Goal: Task Accomplishment & Management: Manage account settings

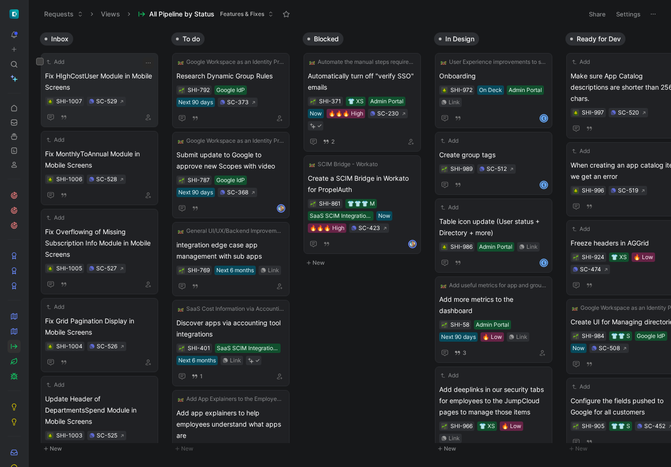
click at [93, 82] on span "Fix HIghCostUser Module in Mobile Screens" at bounding box center [99, 81] width 109 height 23
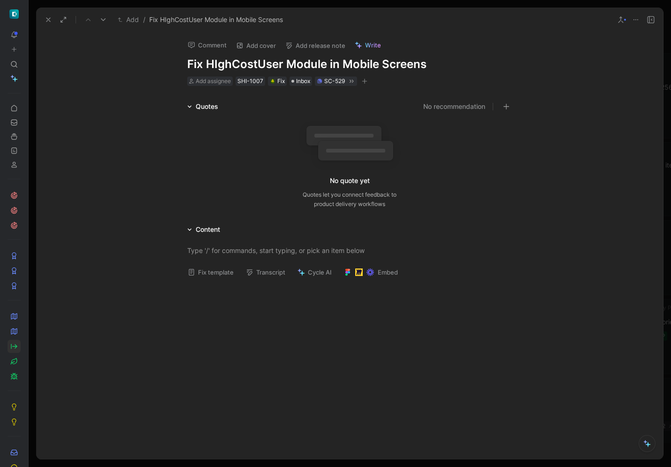
click at [214, 65] on h1 "Fix HIghCostUser Module in Mobile Screens" at bounding box center [349, 64] width 325 height 15
click at [315, 245] on p at bounding box center [349, 250] width 361 height 15
click at [265, 251] on div at bounding box center [349, 251] width 325 height 10
click at [49, 19] on icon at bounding box center [49, 20] width 8 height 8
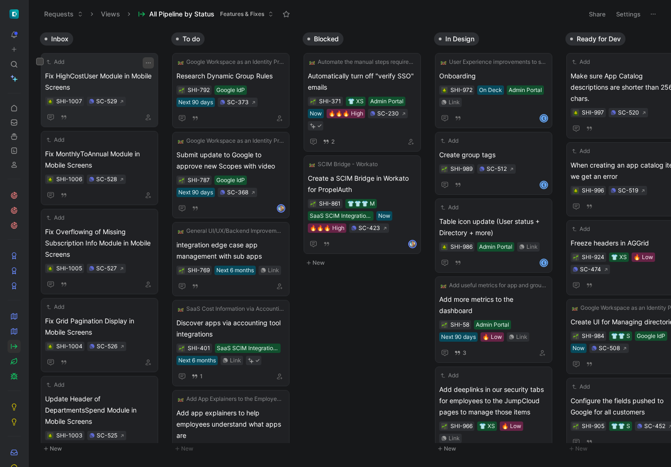
click at [146, 62] on icon "button" at bounding box center [149, 63] width 8 height 8
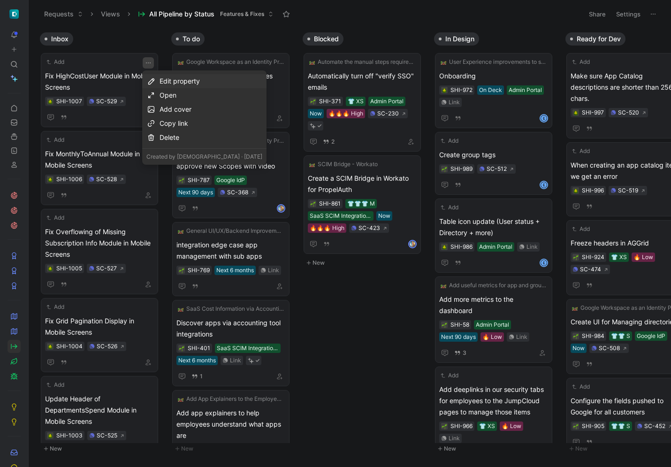
click at [200, 81] on div "Edit property" at bounding box center [211, 81] width 103 height 11
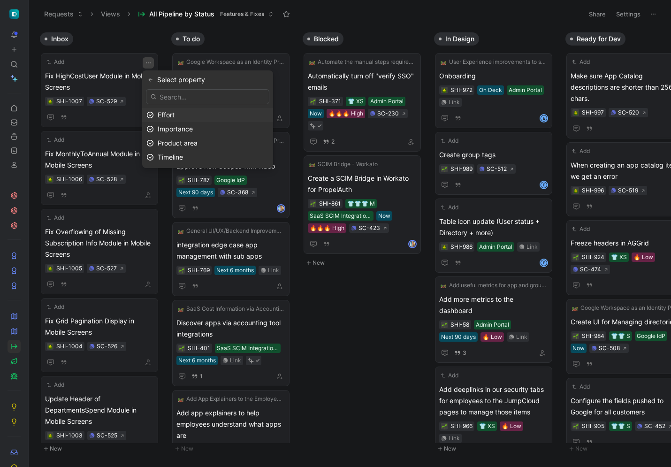
click at [225, 111] on div "Effort" at bounding box center [213, 114] width 111 height 11
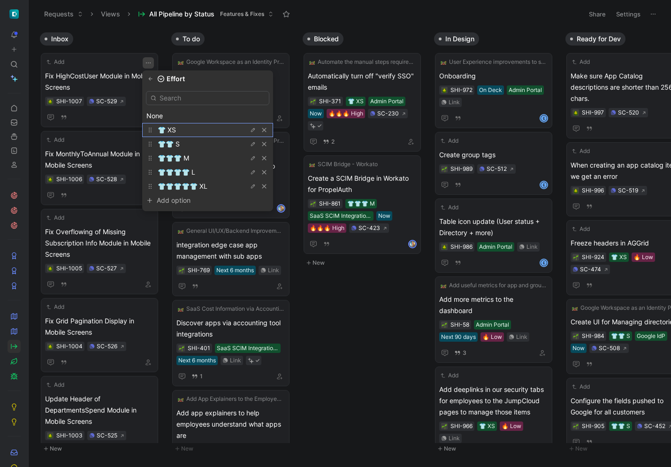
click at [210, 134] on div "👕 XS" at bounding box center [193, 129] width 70 height 11
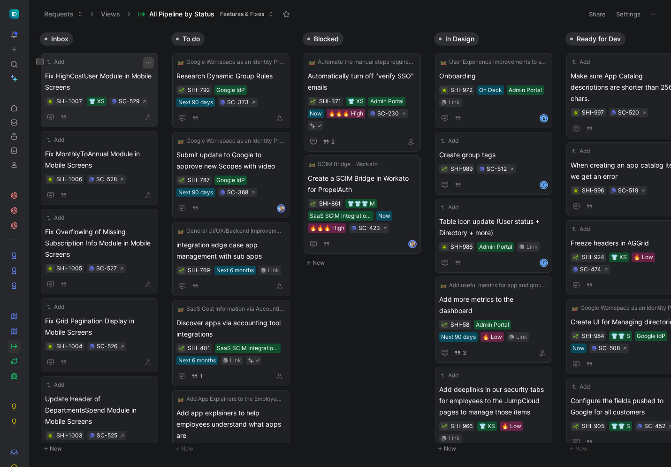
click at [145, 62] on icon "button" at bounding box center [149, 63] width 8 height 8
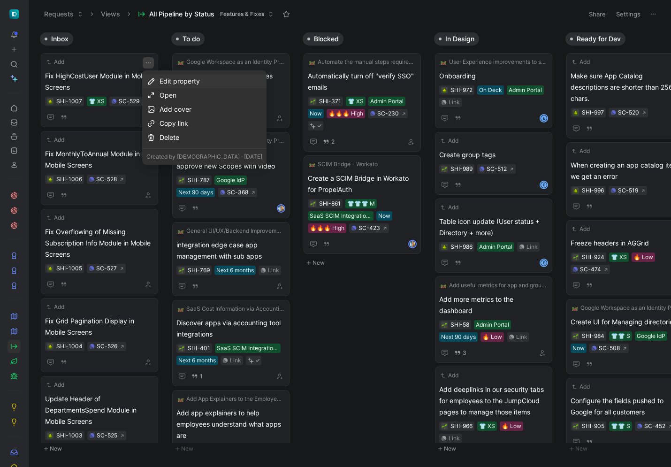
click at [194, 77] on div "Edit property" at bounding box center [211, 81] width 103 height 11
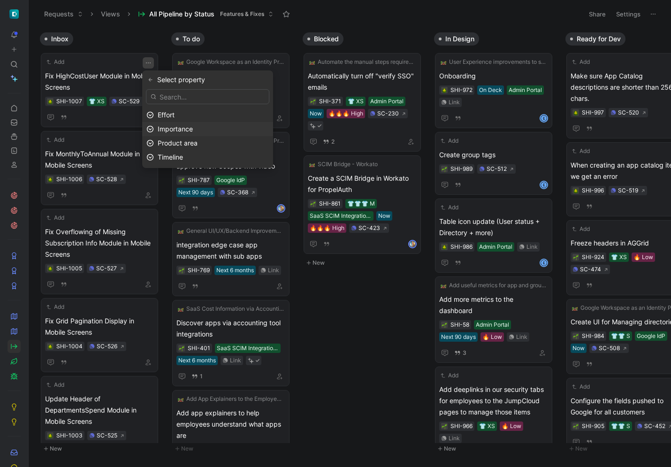
click at [219, 128] on div "Importance" at bounding box center [213, 128] width 111 height 11
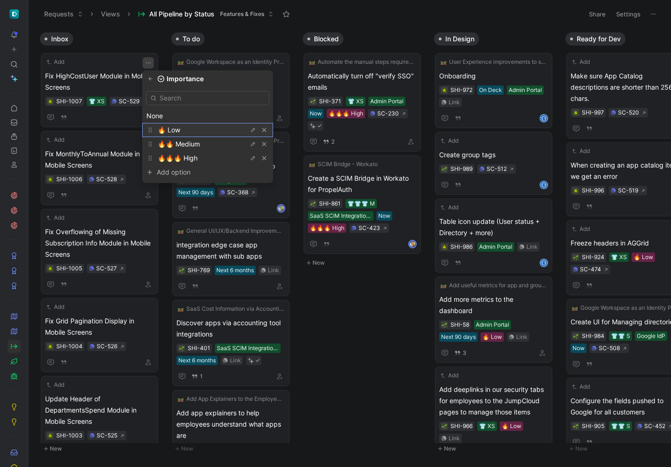
click at [217, 134] on div "🔥 Low" at bounding box center [193, 129] width 70 height 11
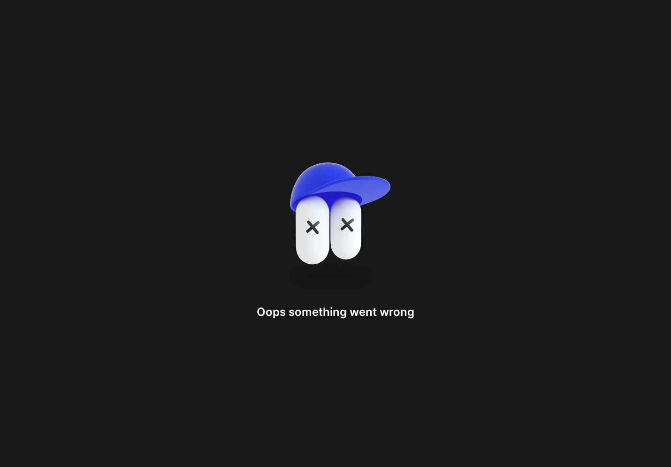
drag, startPoint x: 113, startPoint y: 70, endPoint x: 569, endPoint y: 153, distance: 463.8
click at [330, 127] on div "Oops something went wron g" at bounding box center [335, 233] width 671 height 467
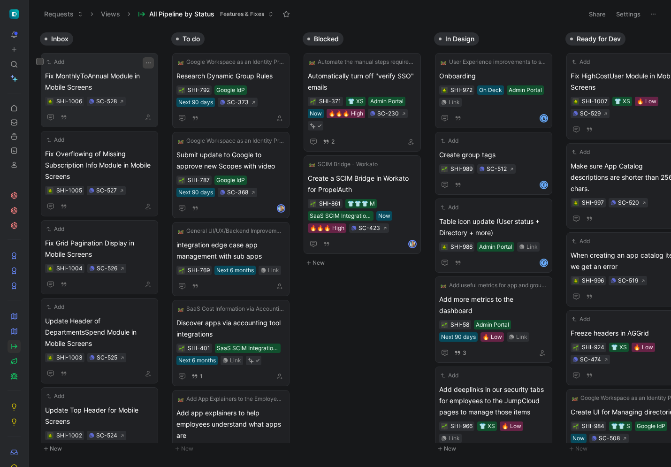
click at [152, 62] on button "button" at bounding box center [148, 62] width 11 height 11
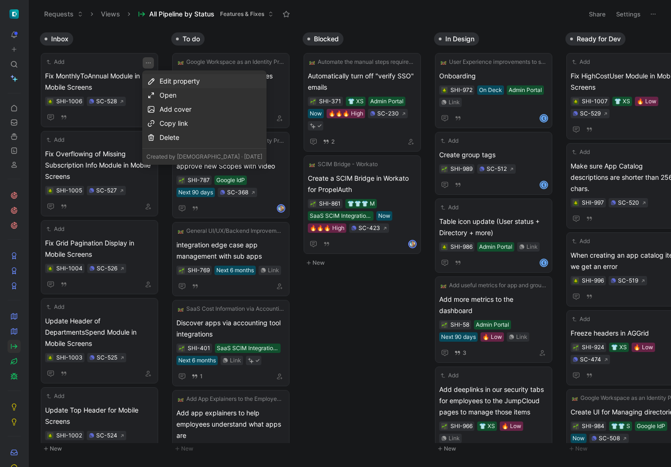
click at [176, 80] on div "Edit property" at bounding box center [211, 81] width 103 height 11
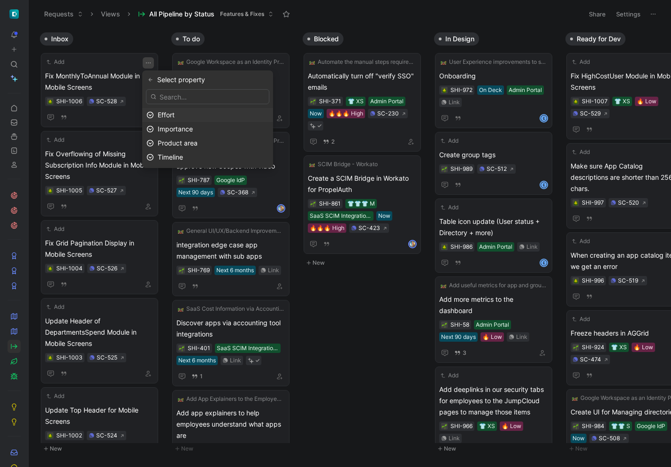
click at [200, 113] on div "Effort" at bounding box center [213, 114] width 111 height 11
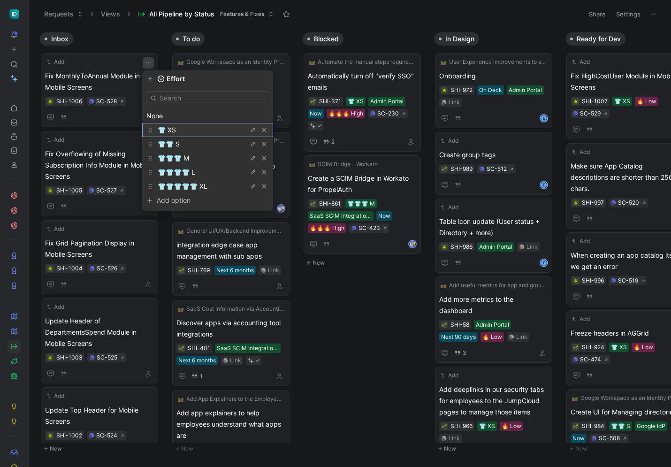
click at [177, 127] on div "👕 XS" at bounding box center [193, 129] width 70 height 11
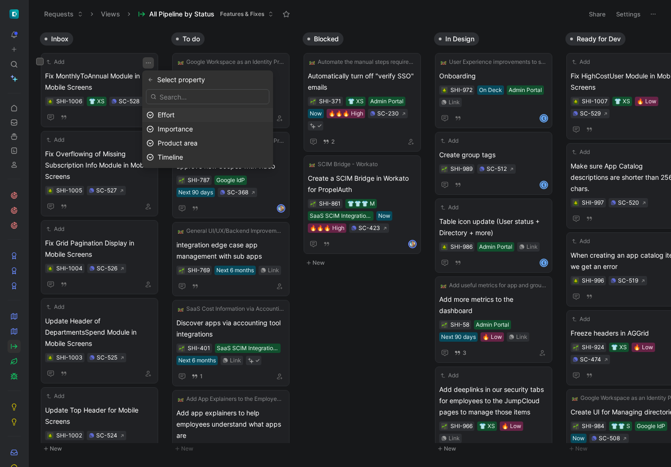
click at [175, 115] on span "Effort" at bounding box center [166, 115] width 17 height 8
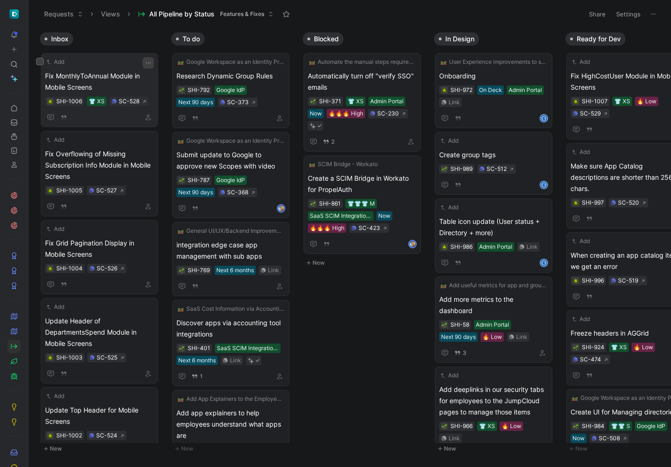
click at [150, 63] on icon "button" at bounding box center [148, 62] width 5 height 1
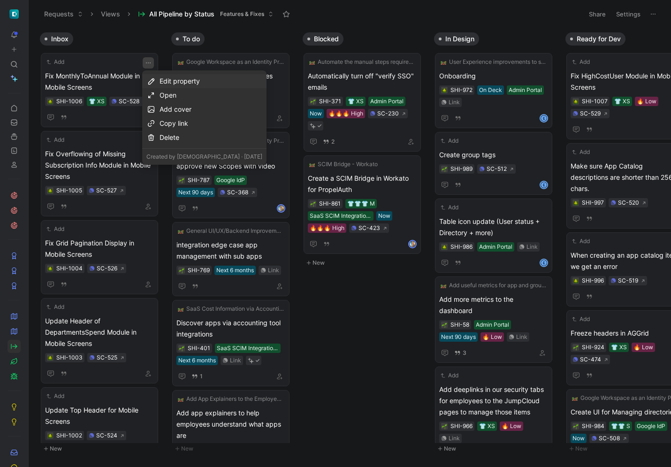
click at [169, 78] on div "Edit property" at bounding box center [211, 81] width 103 height 11
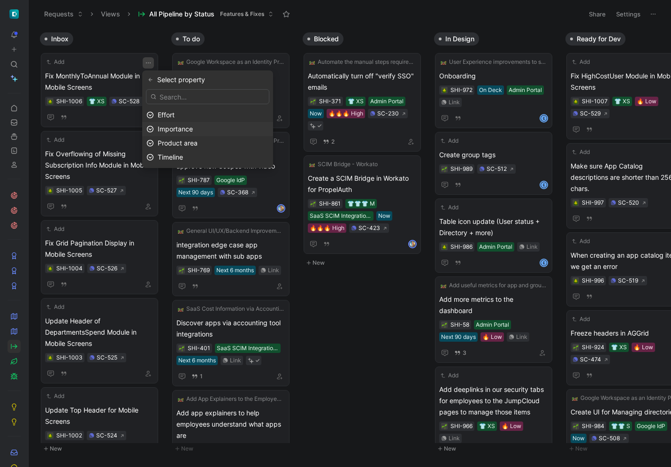
click at [195, 128] on div "Importance" at bounding box center [213, 128] width 111 height 11
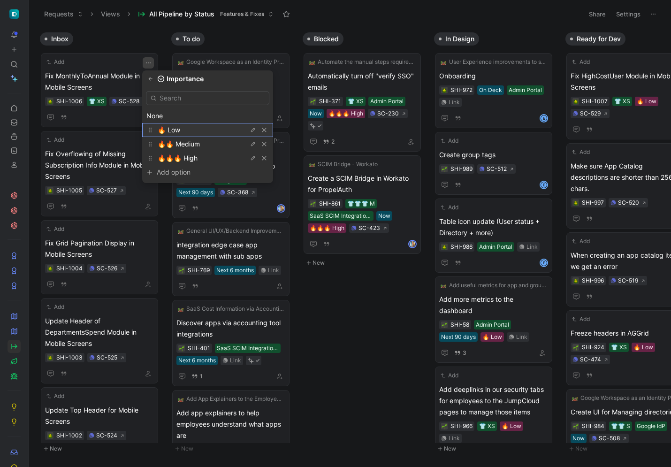
click at [191, 132] on div "🔥 Low" at bounding box center [193, 129] width 70 height 11
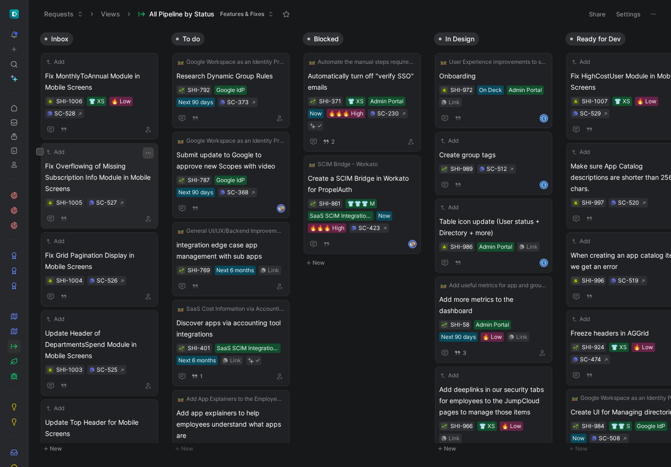
click at [148, 158] on button "button" at bounding box center [148, 152] width 11 height 11
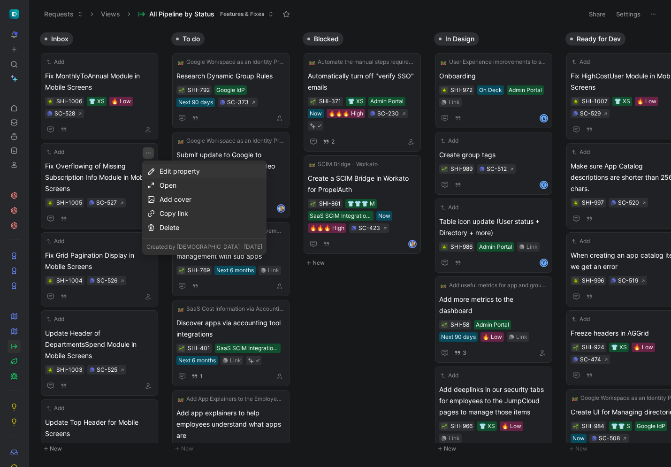
click at [168, 171] on div "Edit property" at bounding box center [211, 171] width 103 height 11
click at [192, 199] on div "Effort" at bounding box center [207, 205] width 131 height 14
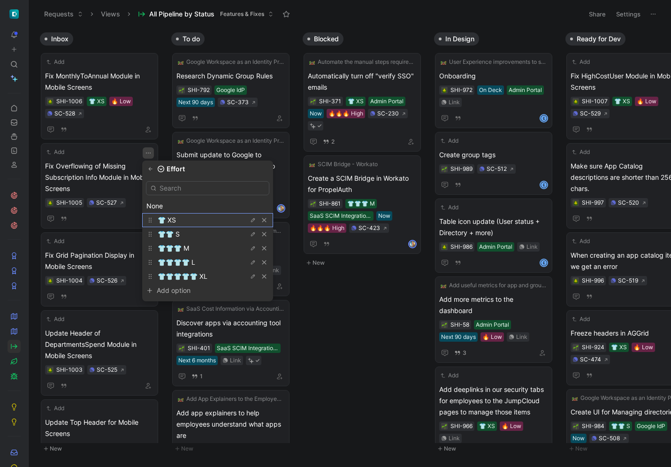
click at [192, 224] on div "👕 XS" at bounding box center [193, 220] width 70 height 11
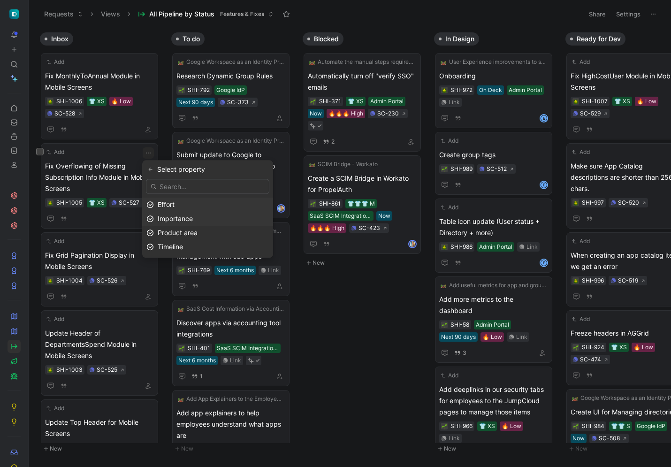
click at [175, 220] on span "Importance" at bounding box center [175, 219] width 35 height 8
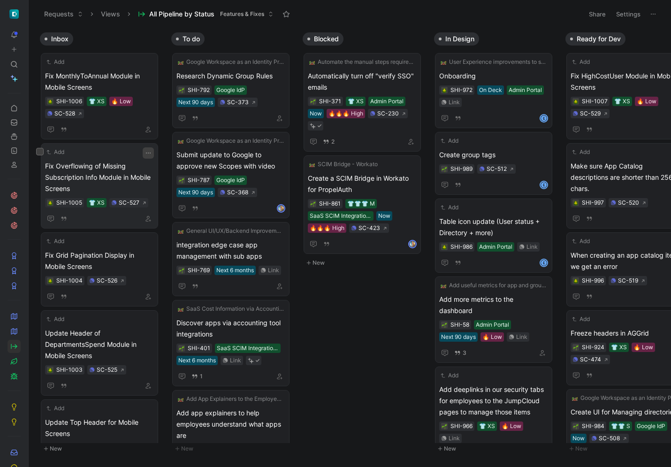
click at [149, 147] on button "button" at bounding box center [148, 152] width 11 height 11
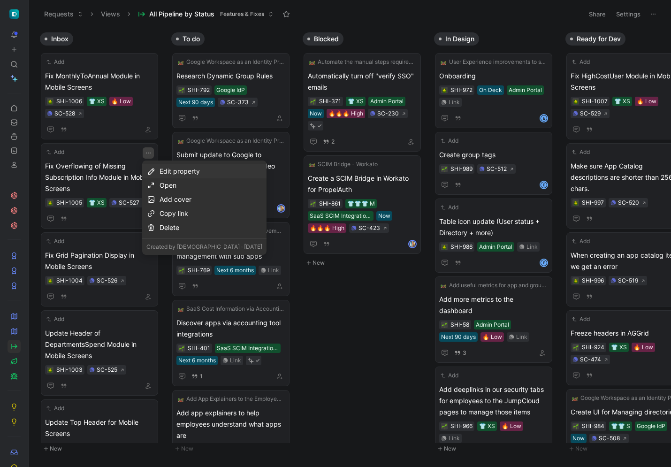
click at [169, 174] on div "Edit property" at bounding box center [211, 171] width 103 height 11
click at [168, 218] on span "Importance" at bounding box center [175, 219] width 35 height 8
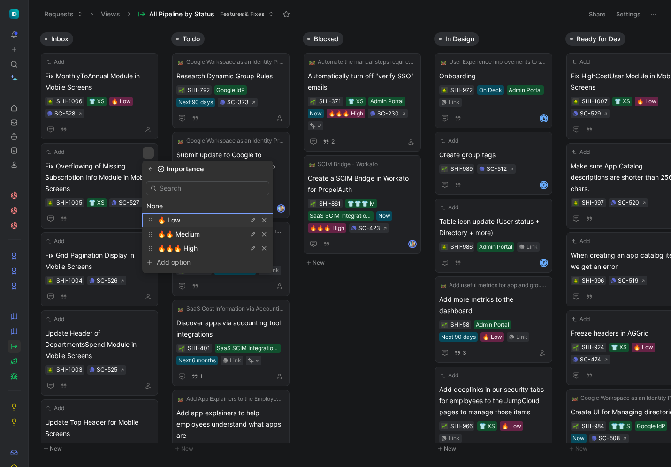
click at [177, 223] on span "🔥 Low" at bounding box center [169, 220] width 23 height 8
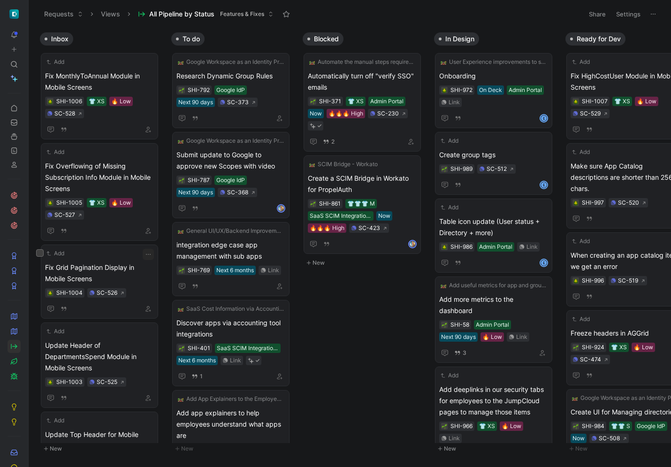
click at [128, 245] on div "Add Fix Grid Pagination Display in Mobile Screens SHI-1004 SC-526" at bounding box center [99, 282] width 117 height 74
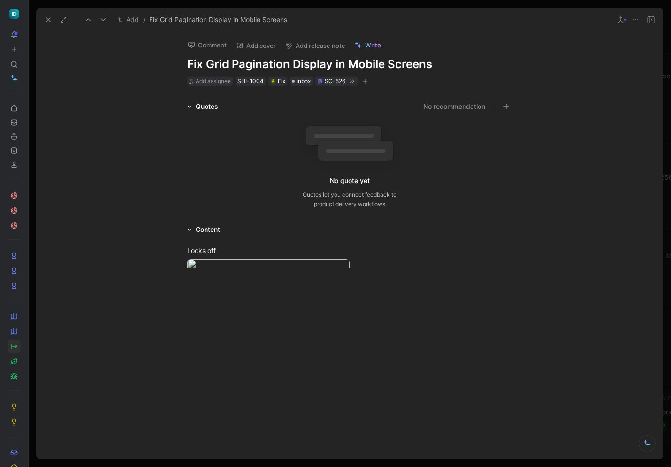
click at [49, 17] on icon at bounding box center [49, 20] width 8 height 8
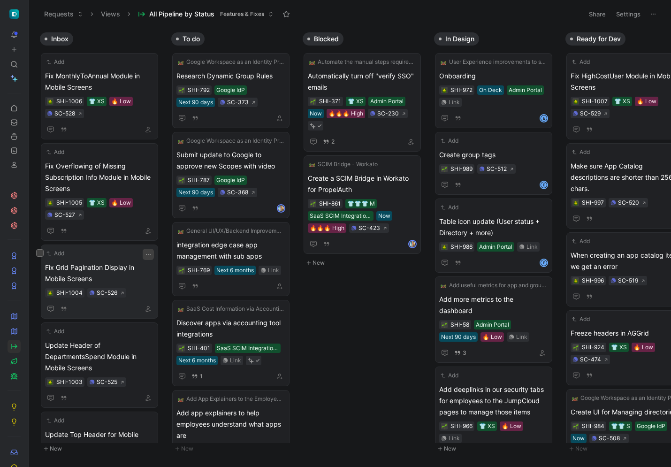
click at [151, 257] on icon "button" at bounding box center [149, 255] width 8 height 8
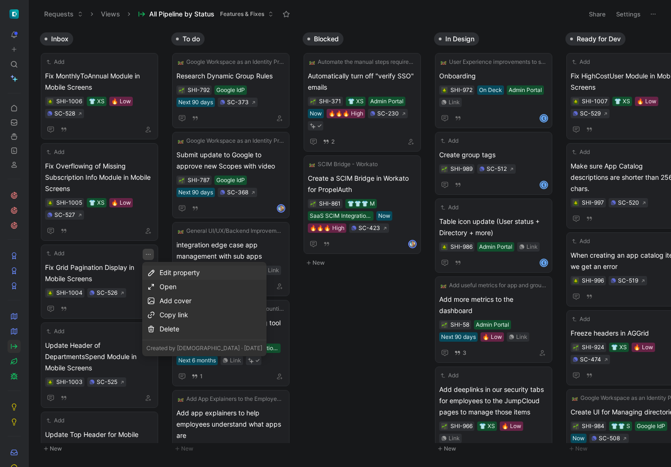
click at [179, 273] on div "Edit property" at bounding box center [211, 272] width 103 height 11
click at [198, 306] on div "Effort" at bounding box center [213, 306] width 111 height 11
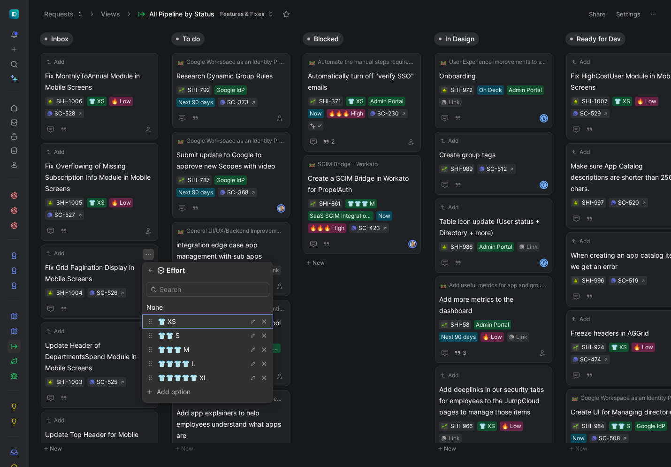
click at [182, 322] on div "👕 XS" at bounding box center [193, 321] width 70 height 11
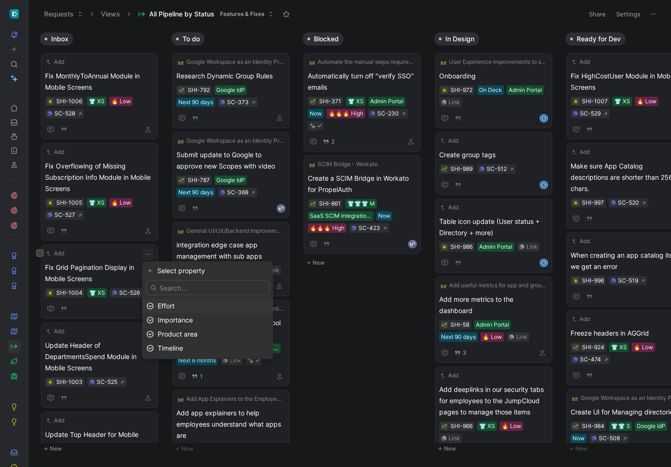
click at [148, 254] on icon "button" at bounding box center [148, 254] width 5 height 1
click at [180, 323] on span "Importance" at bounding box center [175, 320] width 35 height 8
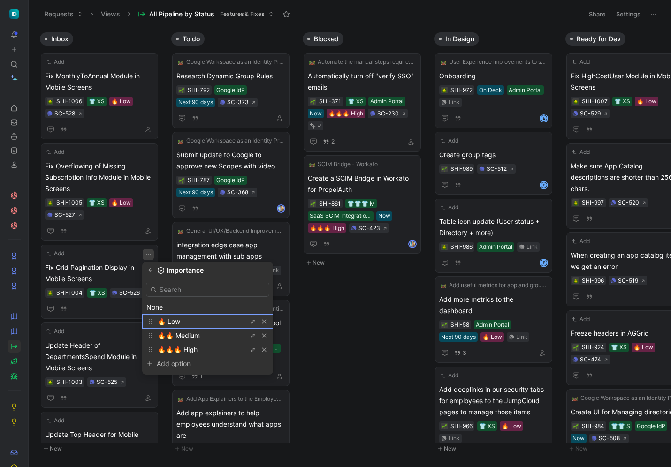
click at [177, 323] on span "🔥 Low" at bounding box center [169, 321] width 23 height 8
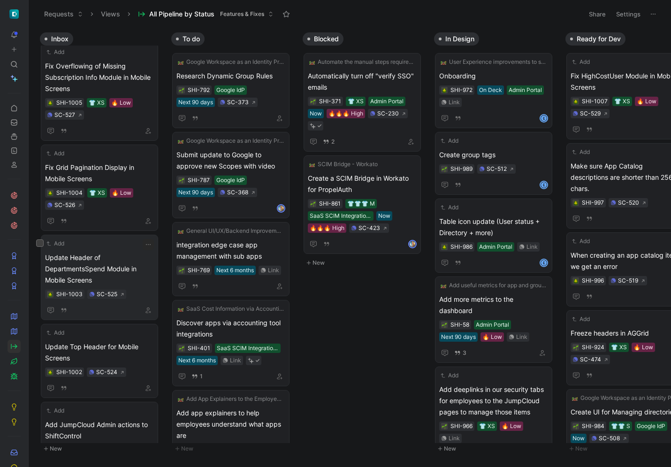
scroll to position [110, 0]
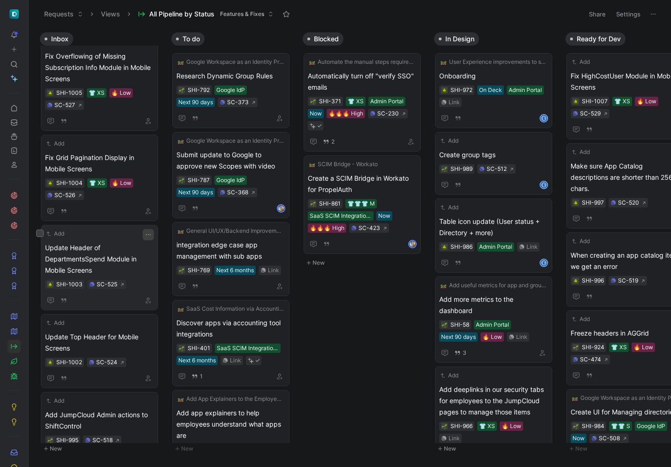
click at [150, 236] on icon "button" at bounding box center [149, 235] width 8 height 8
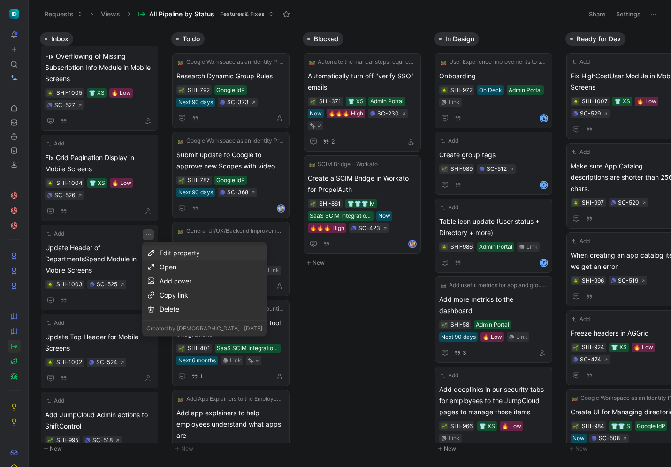
click at [168, 253] on div "Edit property" at bounding box center [211, 252] width 103 height 11
click at [174, 285] on span "Effort" at bounding box center [166, 287] width 17 height 8
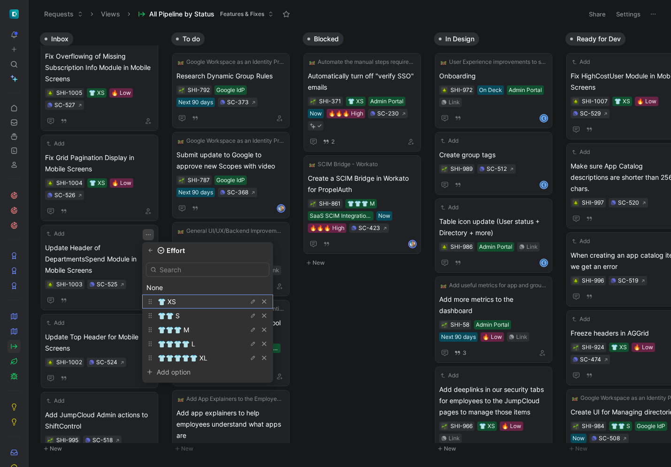
click at [172, 298] on span "👕 XS" at bounding box center [167, 302] width 18 height 8
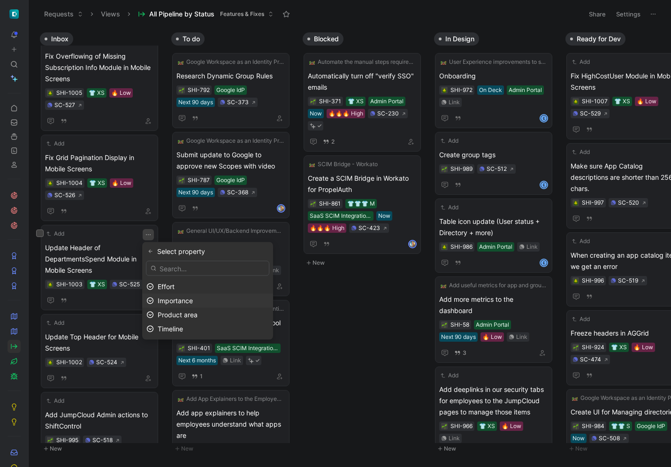
click at [169, 296] on div "Importance" at bounding box center [213, 300] width 111 height 11
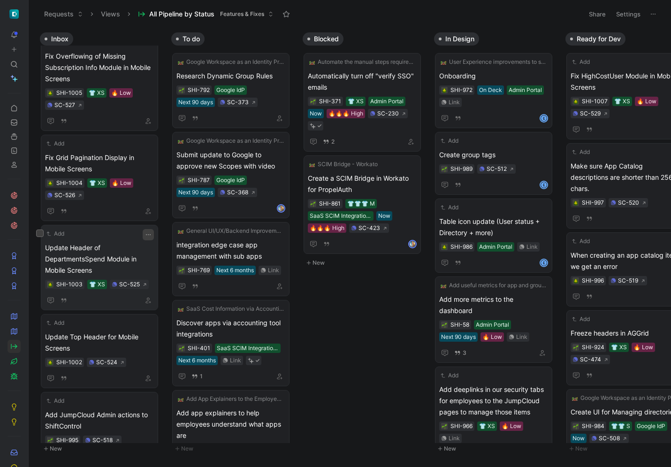
click at [150, 236] on icon "button" at bounding box center [149, 235] width 8 height 8
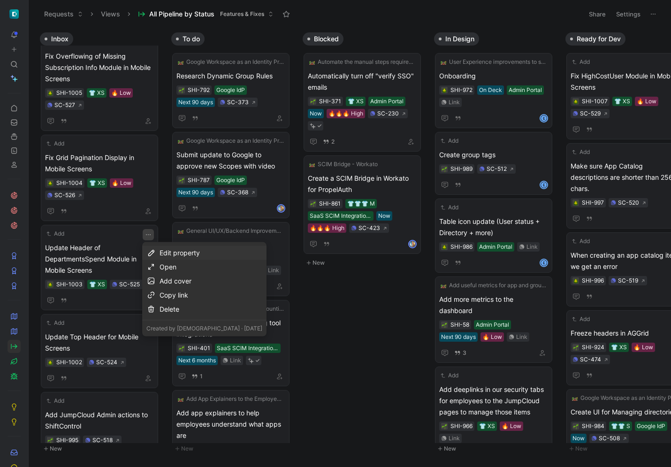
click at [172, 253] on div "Edit property" at bounding box center [211, 252] width 103 height 11
click at [177, 300] on span "Importance" at bounding box center [175, 301] width 35 height 8
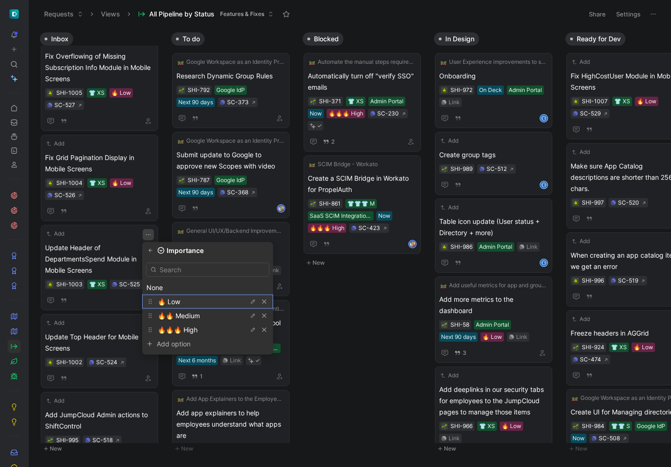
click at [182, 304] on div "🔥 Low" at bounding box center [193, 301] width 70 height 11
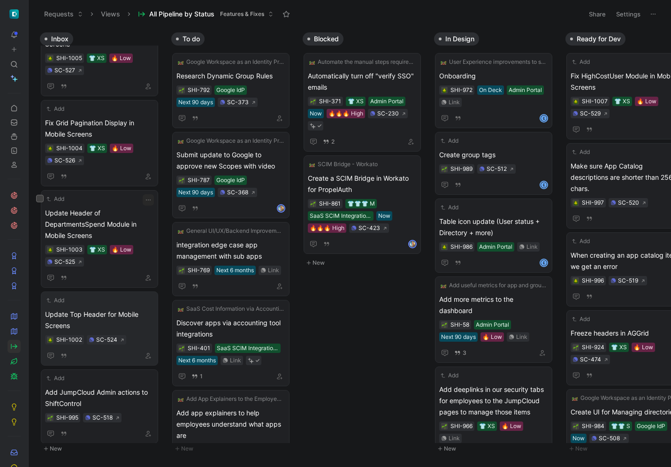
scroll to position [251, 0]
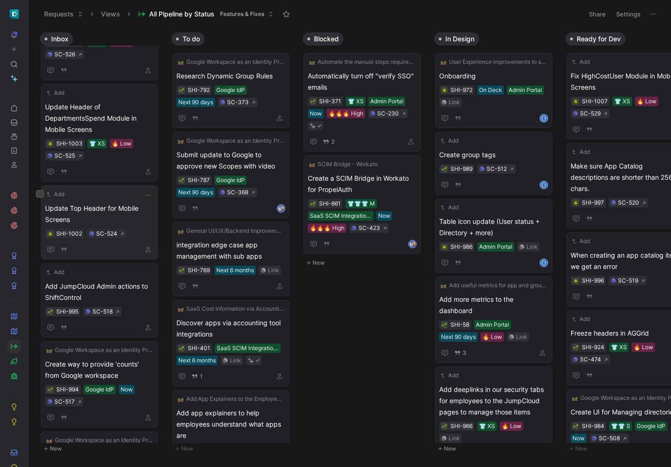
click at [137, 214] on span "Update Top Header for Mobile Screens" at bounding box center [99, 214] width 109 height 23
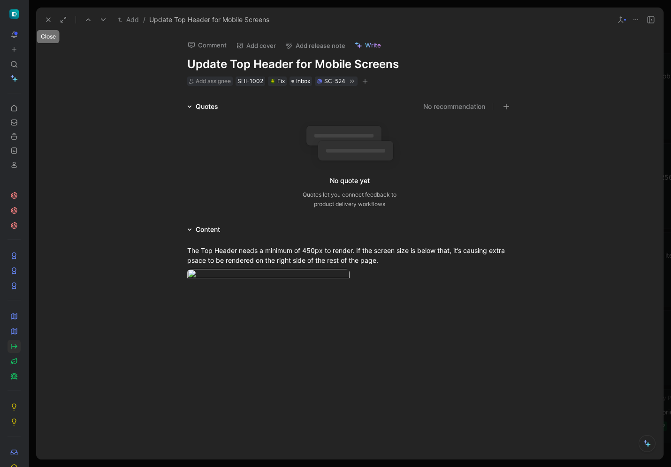
click at [51, 18] on icon at bounding box center [49, 20] width 8 height 8
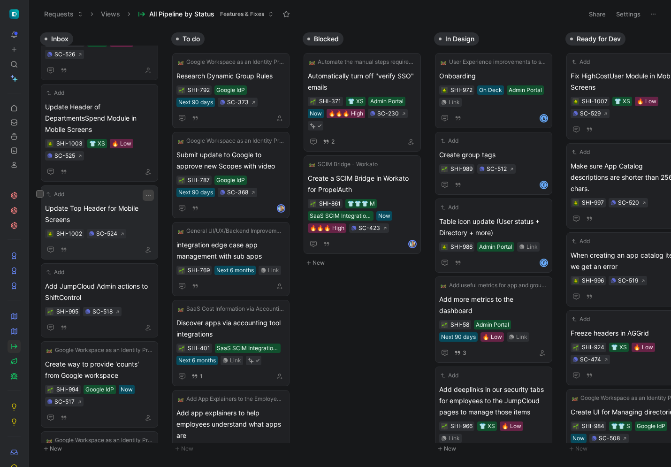
click at [153, 195] on button "button" at bounding box center [148, 195] width 11 height 11
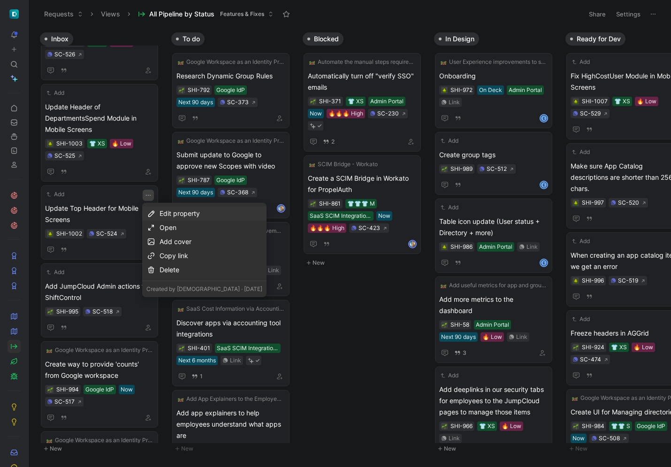
click at [184, 213] on div "Edit property" at bounding box center [211, 213] width 103 height 11
click at [185, 245] on div "Effort" at bounding box center [213, 247] width 111 height 11
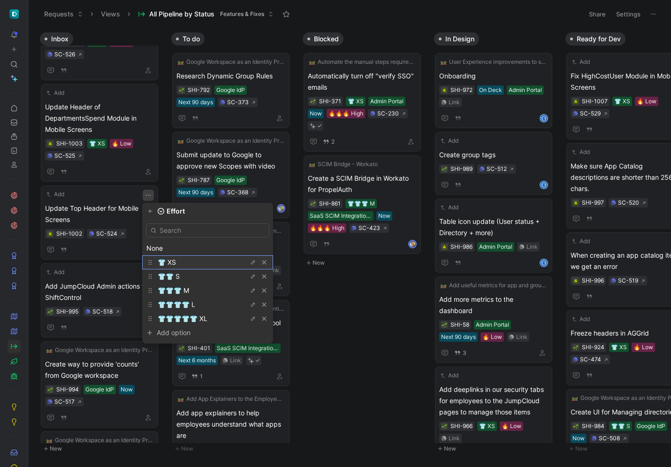
click at [182, 261] on div "👕 XS" at bounding box center [193, 262] width 70 height 11
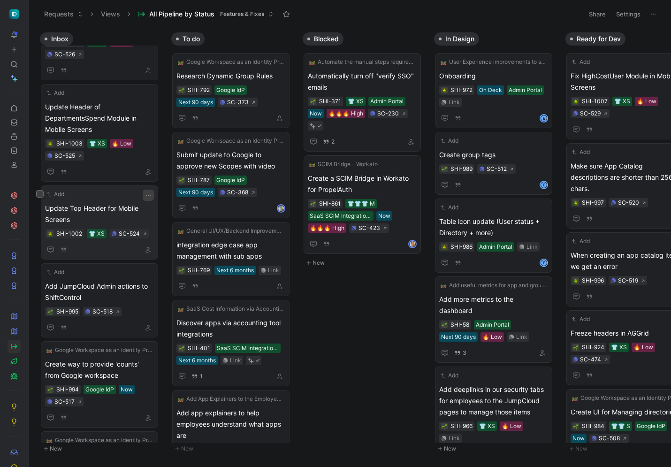
click at [147, 195] on icon "button" at bounding box center [149, 196] width 8 height 8
click at [143, 195] on button "button" at bounding box center [148, 195] width 11 height 11
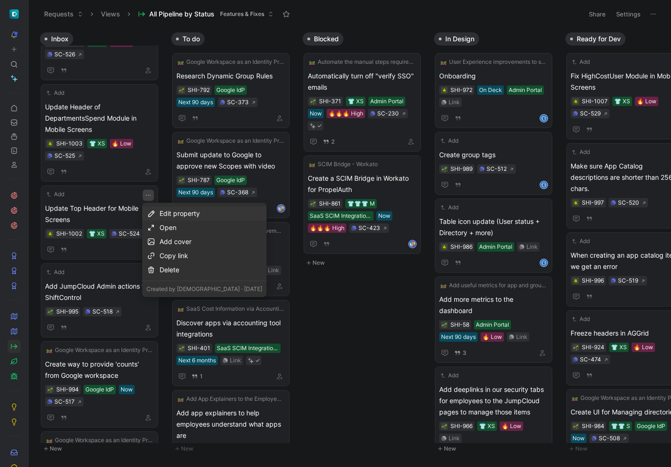
click at [167, 215] on div "Edit property" at bounding box center [211, 213] width 103 height 11
click at [176, 259] on span "Importance" at bounding box center [175, 261] width 35 height 8
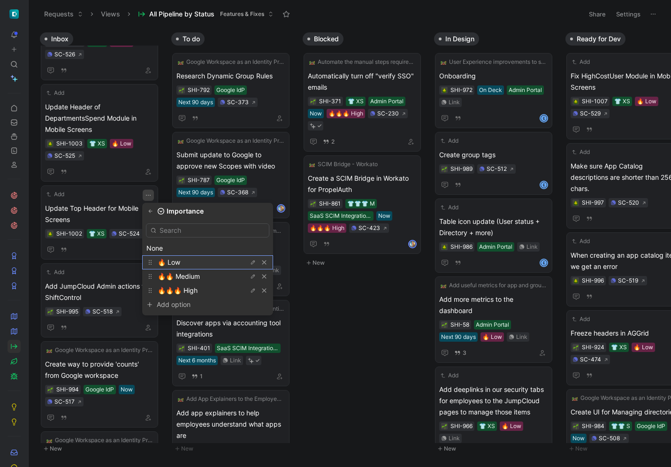
click at [171, 263] on span "🔥 Low" at bounding box center [169, 262] width 23 height 8
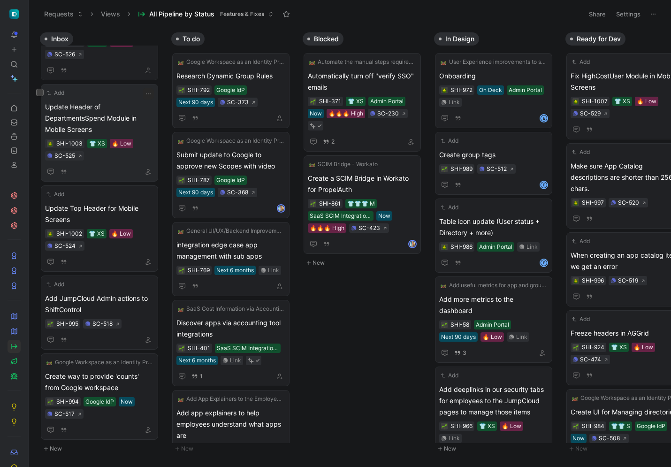
drag, startPoint x: 168, startPoint y: 238, endPoint x: 153, endPoint y: 124, distance: 114.1
click at [148, 122] on div "Inbox Add Fix MonthlyToAnnual Module in Mobile Screens SHI-1006 👕 XS 🔥 Low SC-5…" at bounding box center [350, 247] width 643 height 439
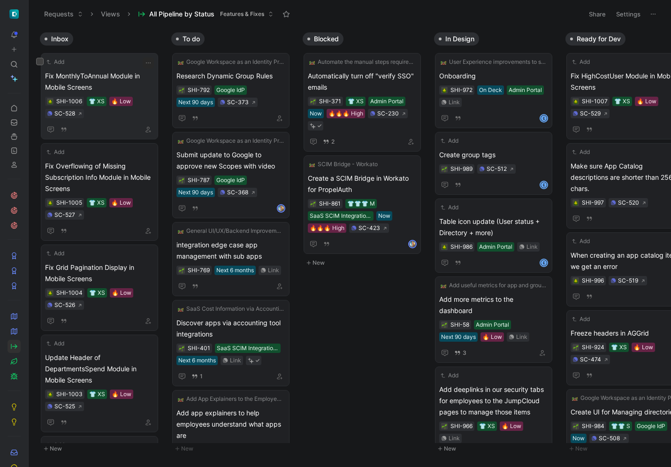
drag, startPoint x: 115, startPoint y: 37, endPoint x: 130, endPoint y: 110, distance: 74.8
click at [140, 117] on div "Inbox Add Fix MonthlyToAnnual Module in Mobile Screens SHI-1006 👕 XS 🔥 Low SC-5…" at bounding box center [101, 243] width 131 height 431
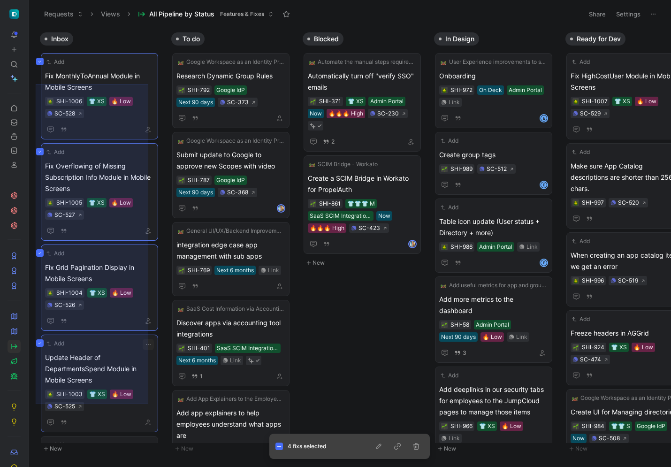
drag, startPoint x: 36, startPoint y: 84, endPoint x: 148, endPoint y: 404, distance: 339.4
click at [148, 404] on div "Inbox Add Fix MonthlyToAnnual Module in Mobile Screens SHI-1006 👕 XS 🔥 Low SC-5…" at bounding box center [350, 247] width 643 height 439
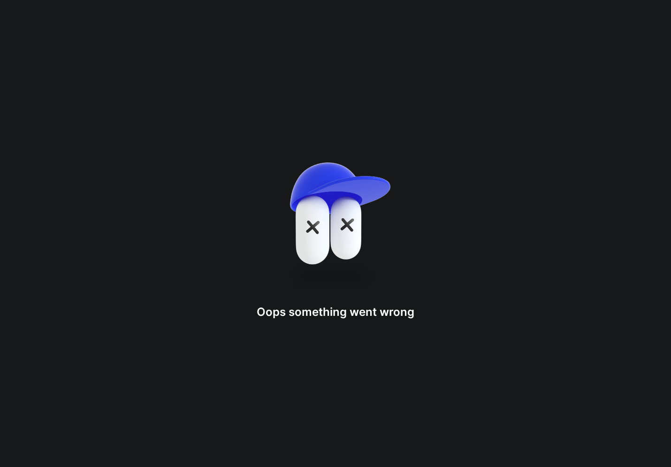
drag, startPoint x: 129, startPoint y: 355, endPoint x: 194, endPoint y: 288, distance: 93.9
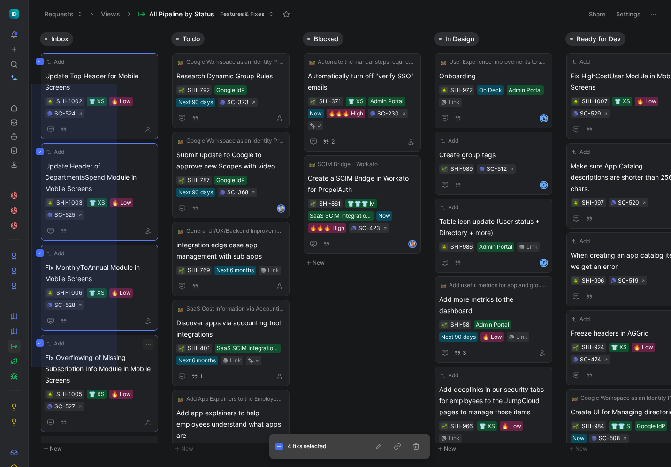
drag, startPoint x: 31, startPoint y: 84, endPoint x: 117, endPoint y: 366, distance: 294.3
click at [117, 367] on div "Inbox Add Update Top Header for Mobile Screens SHI-1002 👕 XS 🔥 Low SC-524 Add U…" at bounding box center [350, 247] width 643 height 439
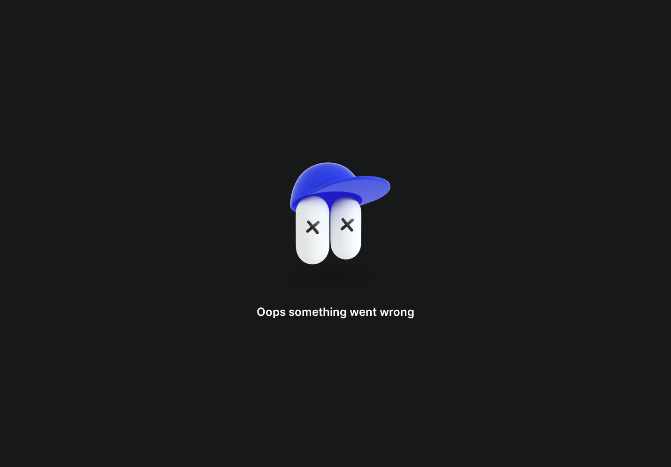
drag, startPoint x: 138, startPoint y: 74, endPoint x: 202, endPoint y: 116, distance: 76.4
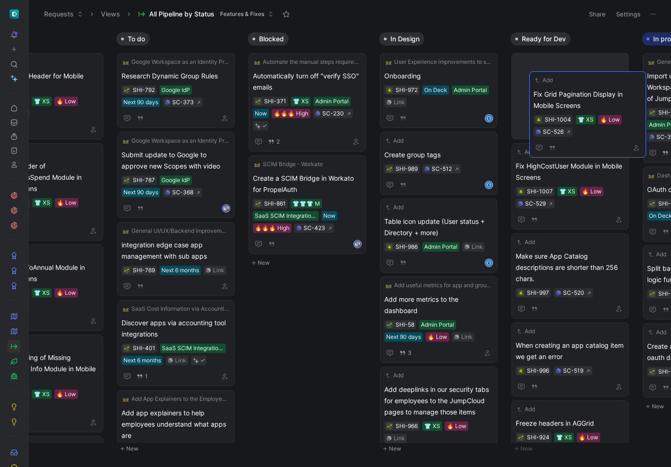
scroll to position [0, 85]
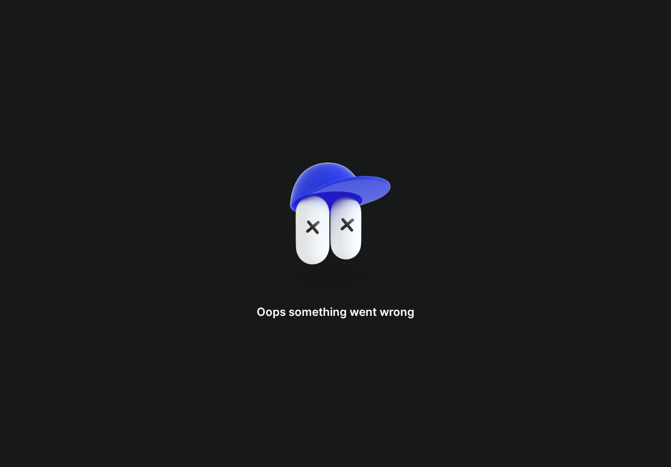
drag, startPoint x: 104, startPoint y: 67, endPoint x: 519, endPoint y: 76, distance: 415.1
click at [506, 82] on div "Oops something went wron g" at bounding box center [335, 233] width 671 height 467
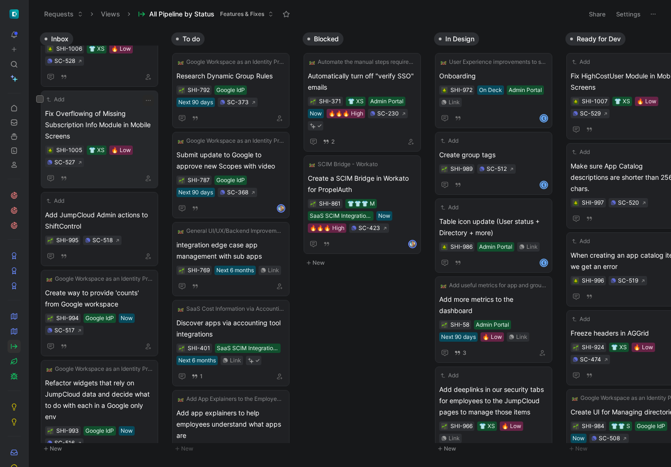
scroll to position [345, 0]
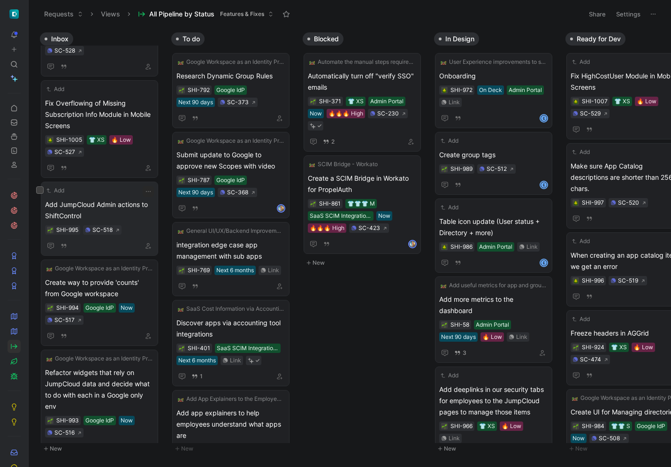
click at [138, 215] on span "Add JumpCloud Admin actions to ShiftControl" at bounding box center [99, 210] width 109 height 23
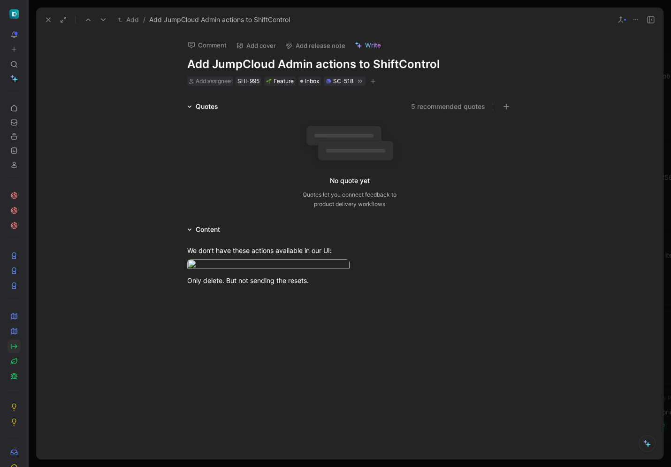
scroll to position [23, 0]
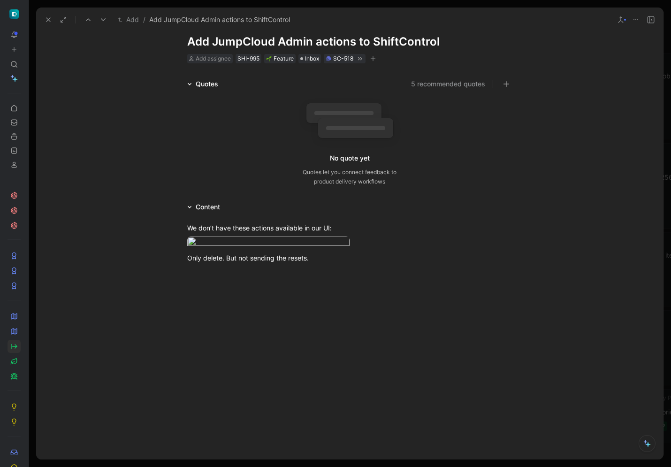
click at [43, 19] on button at bounding box center [48, 19] width 13 height 13
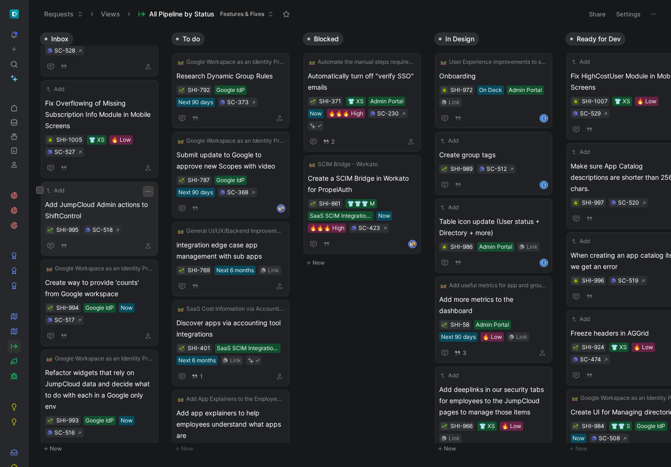
click at [149, 191] on icon "button" at bounding box center [149, 192] width 8 height 8
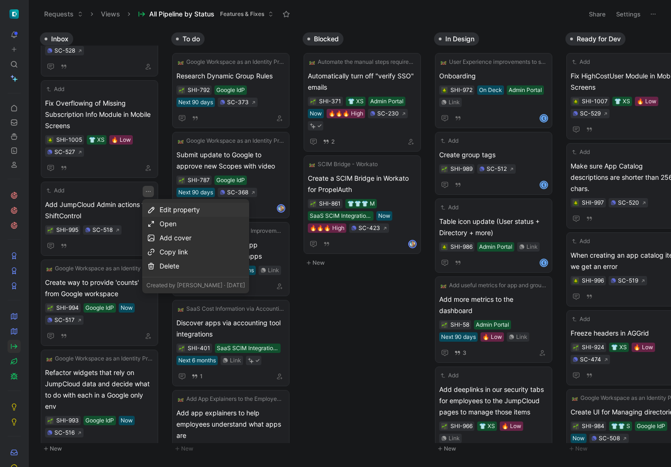
click at [185, 211] on div "Edit property" at bounding box center [202, 209] width 85 height 11
click at [179, 246] on div "Effort" at bounding box center [213, 243] width 111 height 11
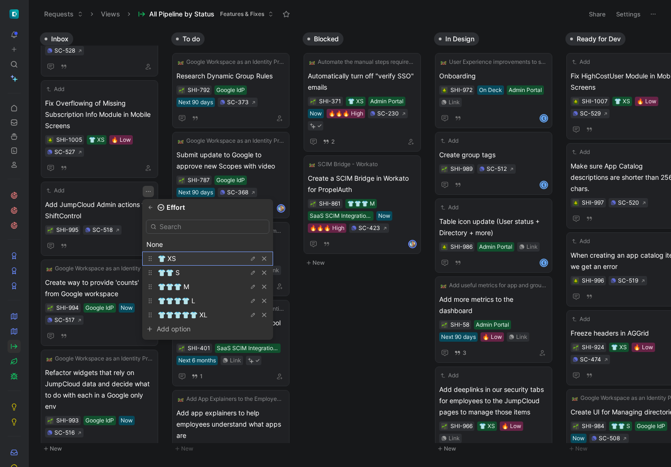
click at [178, 257] on div "👕 XS" at bounding box center [193, 258] width 70 height 11
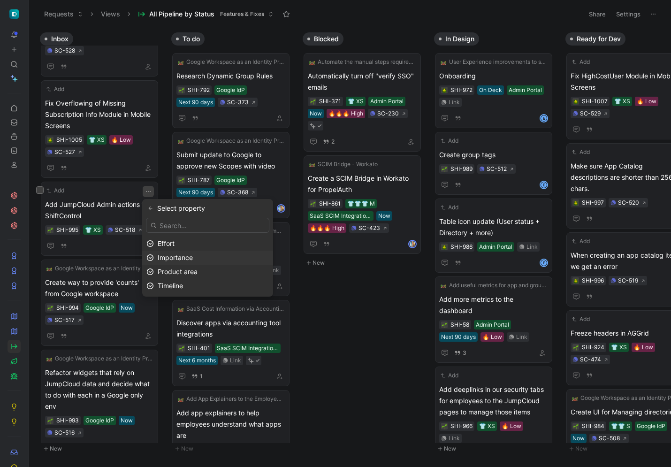
click at [167, 253] on span "Importance" at bounding box center [175, 257] width 35 height 8
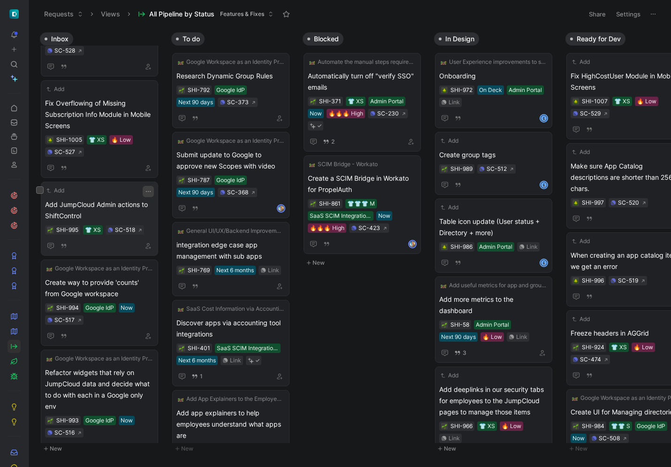
click at [146, 188] on icon "button" at bounding box center [149, 192] width 8 height 8
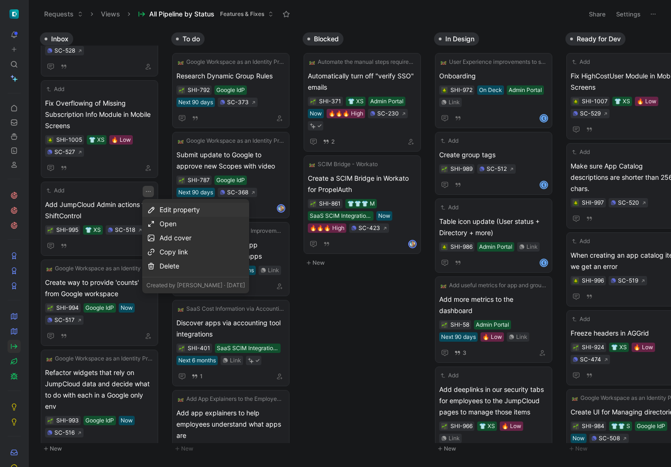
click at [169, 205] on div "Edit property" at bounding box center [202, 209] width 85 height 11
click at [177, 257] on span "Importance" at bounding box center [175, 257] width 35 height 8
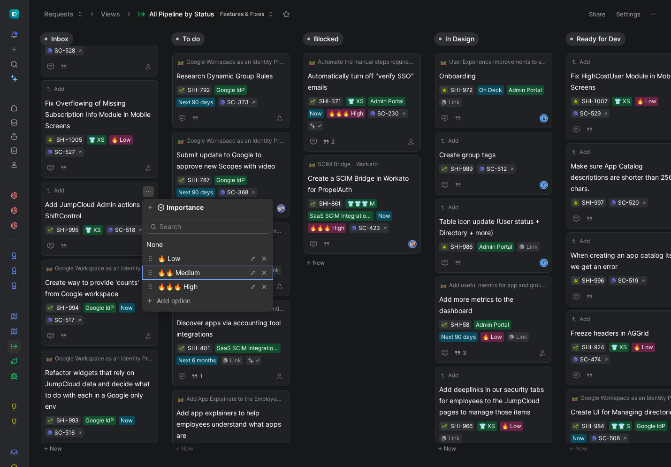
click at [177, 271] on span "🔥🔥 Medium" at bounding box center [179, 273] width 42 height 8
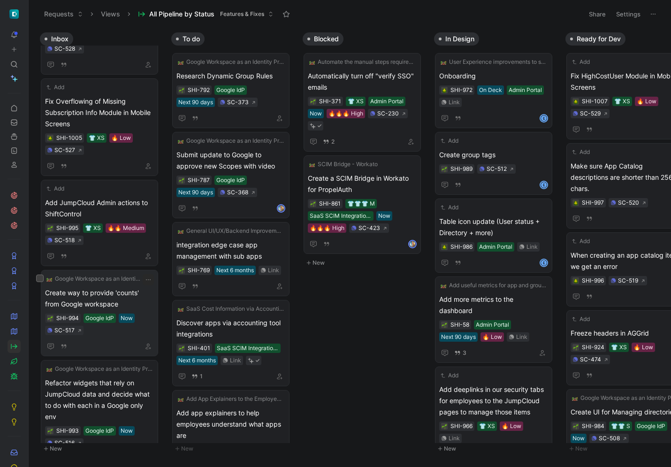
scroll to position [414, 0]
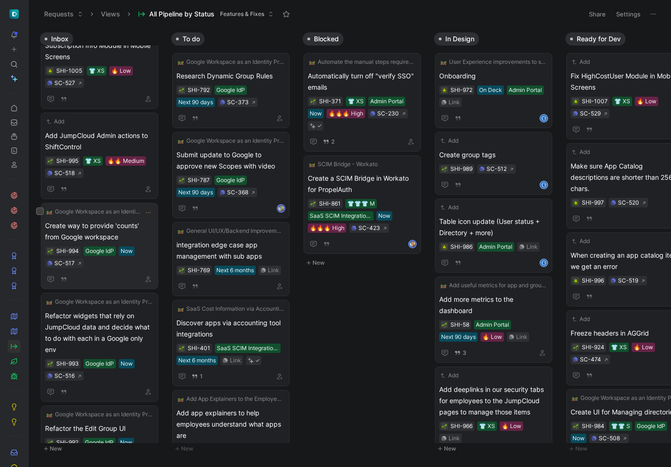
click at [124, 231] on span "Create way to provide 'counts' from Google workspace" at bounding box center [99, 231] width 109 height 23
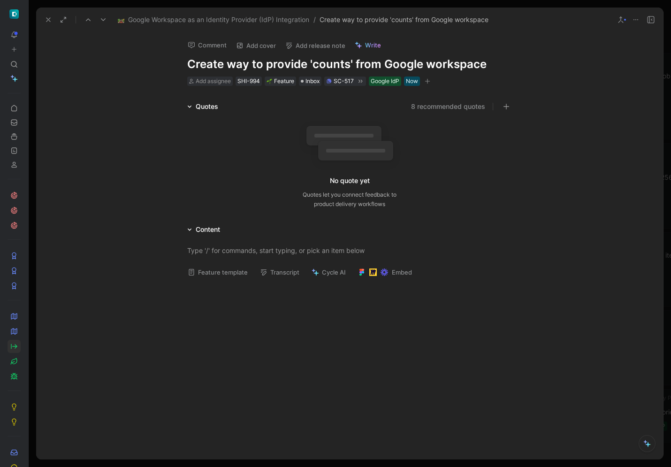
click at [44, 18] on button at bounding box center [48, 19] width 13 height 13
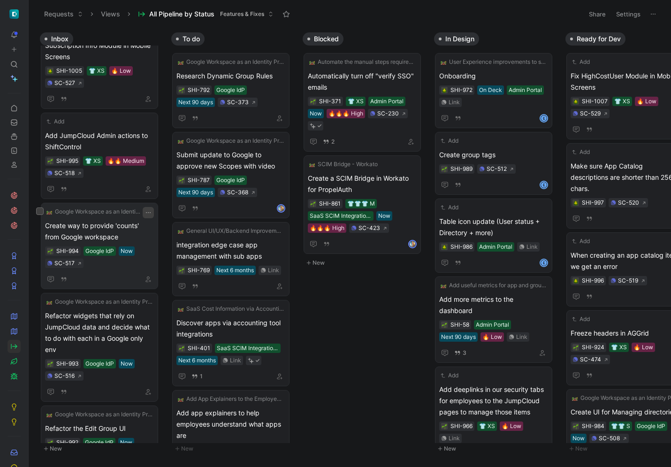
click at [151, 211] on icon "button" at bounding box center [149, 213] width 8 height 8
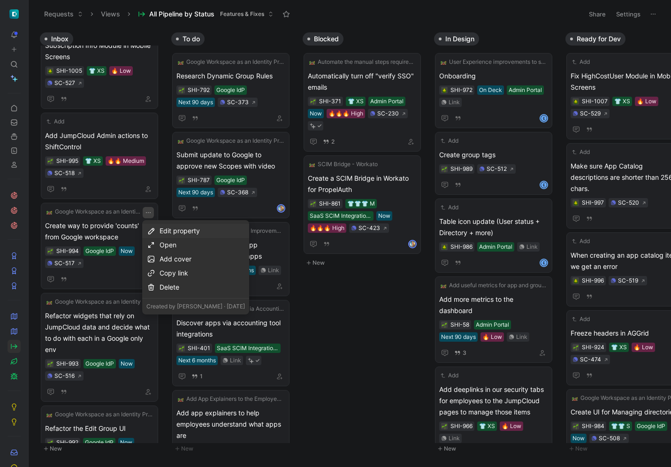
click at [181, 230] on div "Edit property" at bounding box center [202, 230] width 85 height 11
click at [203, 266] on div "Effort" at bounding box center [213, 264] width 111 height 11
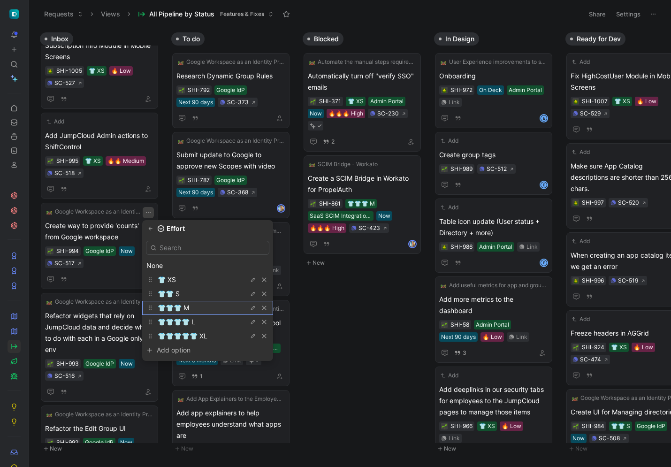
click at [205, 305] on div "👕👕👕 M" at bounding box center [193, 307] width 70 height 11
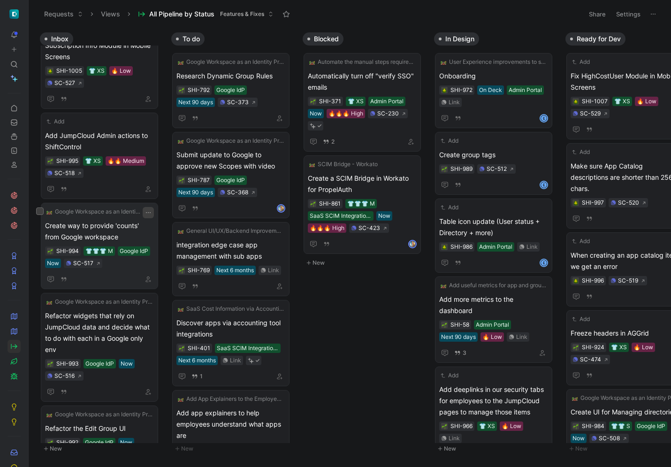
click at [149, 212] on icon "button" at bounding box center [149, 213] width 8 height 8
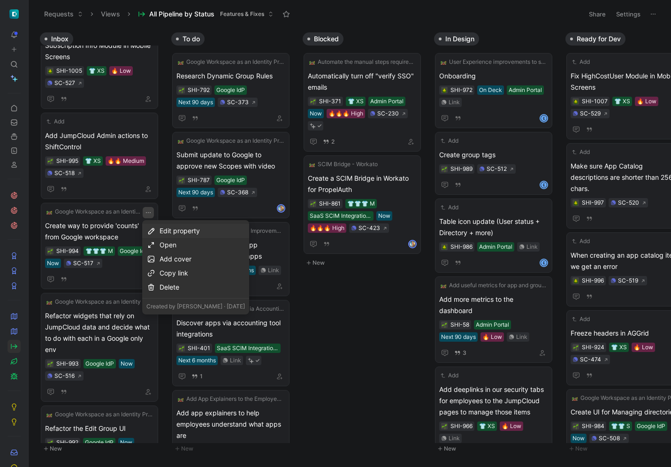
click at [169, 231] on div "Edit property" at bounding box center [202, 230] width 85 height 11
click at [181, 277] on span "Importance" at bounding box center [175, 279] width 35 height 8
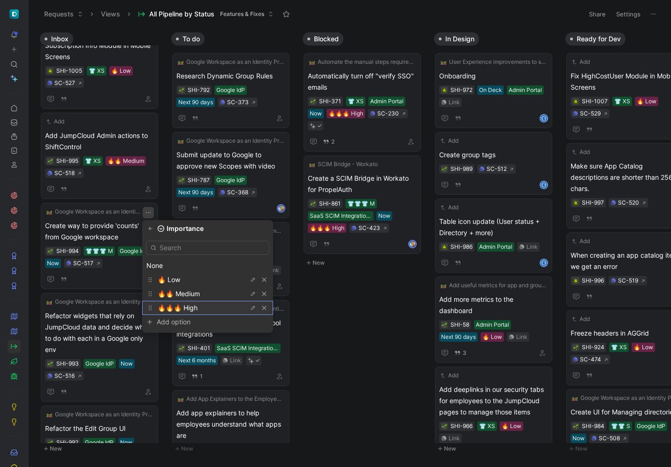
click at [189, 305] on span "🔥🔥🔥 High" at bounding box center [178, 308] width 40 height 8
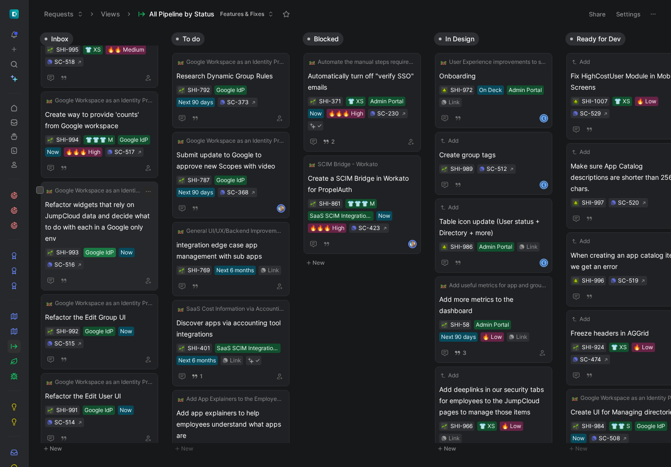
scroll to position [525, 0]
click at [146, 166] on icon "button" at bounding box center [149, 168] width 6 height 6
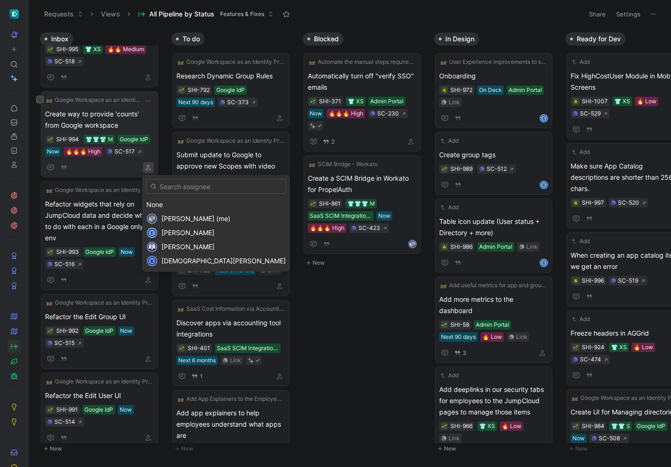
click at [162, 217] on span "[PERSON_NAME] (me)" at bounding box center [195, 219] width 69 height 8
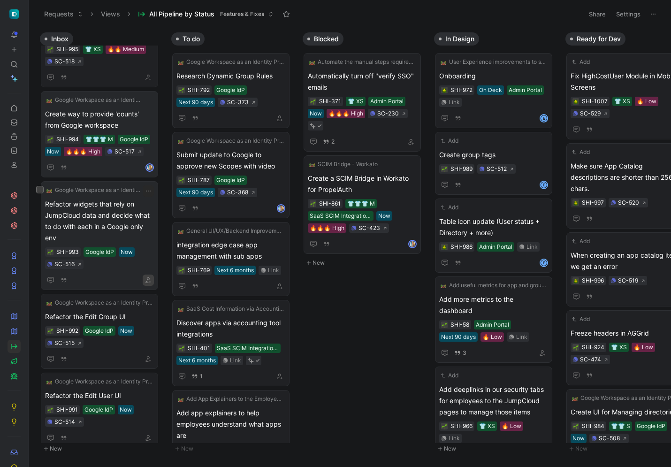
click at [150, 284] on button "button" at bounding box center [148, 280] width 11 height 11
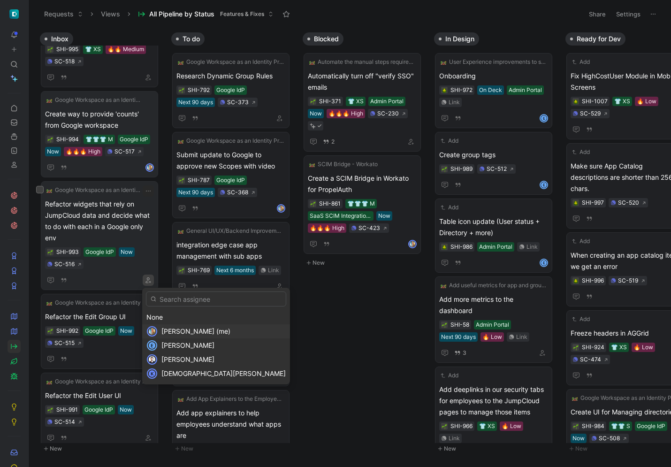
click at [184, 329] on span "[PERSON_NAME] (me)" at bounding box center [195, 331] width 69 height 8
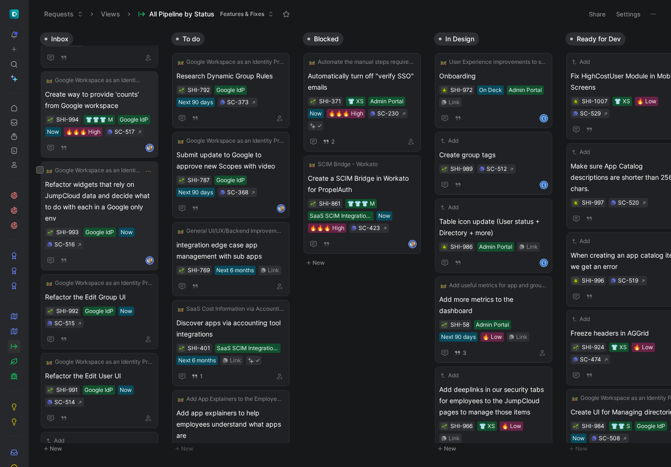
scroll to position [547, 0]
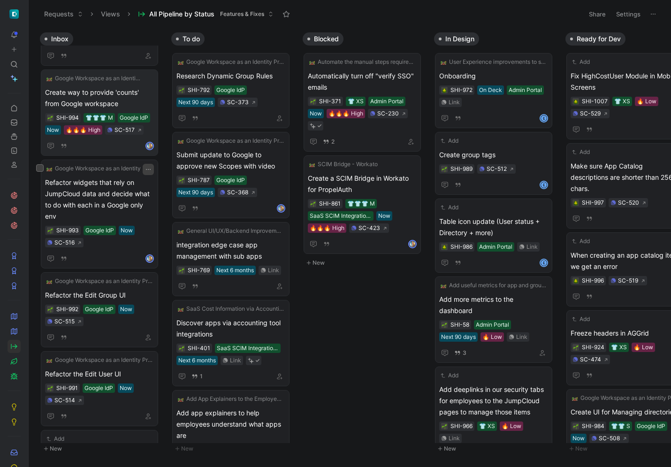
click at [143, 170] on button "button" at bounding box center [148, 169] width 11 height 11
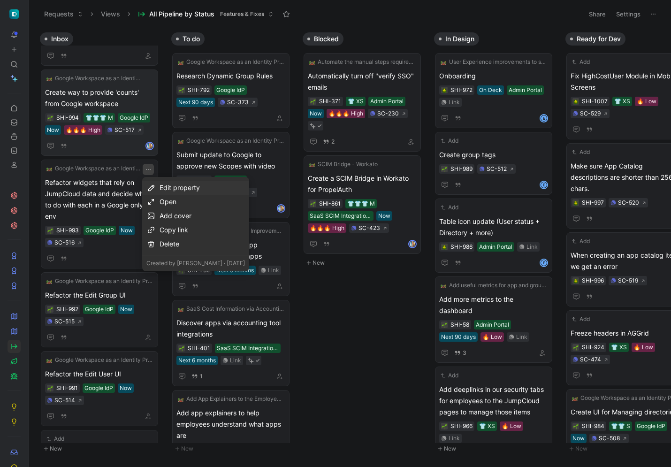
click at [165, 186] on div "Edit property" at bounding box center [202, 187] width 85 height 11
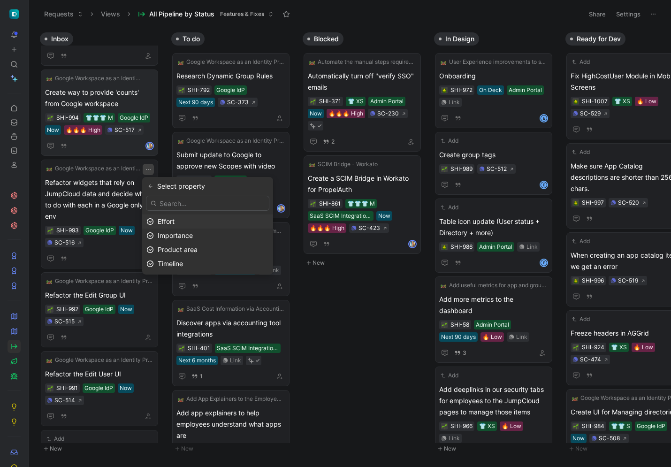
click at [214, 222] on div "Effort" at bounding box center [213, 221] width 111 height 11
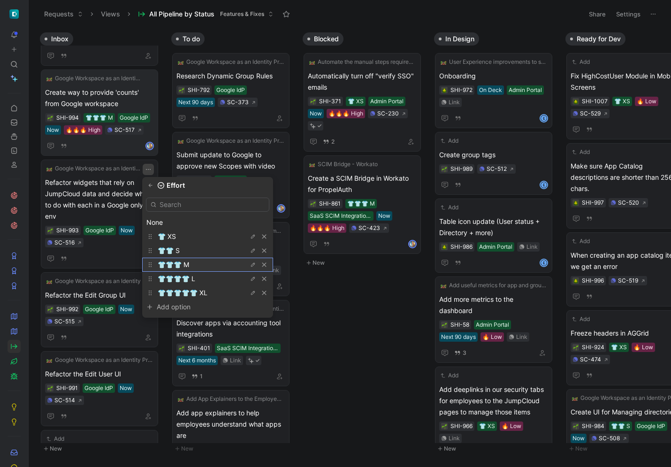
click at [203, 263] on div "👕👕👕 M" at bounding box center [193, 264] width 70 height 11
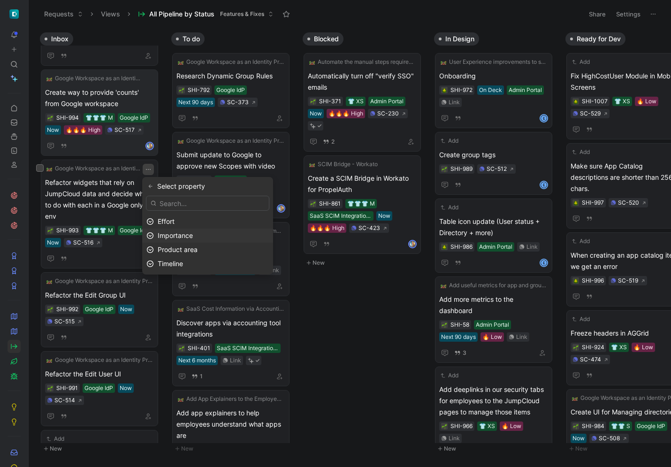
click at [170, 236] on span "Importance" at bounding box center [175, 235] width 35 height 8
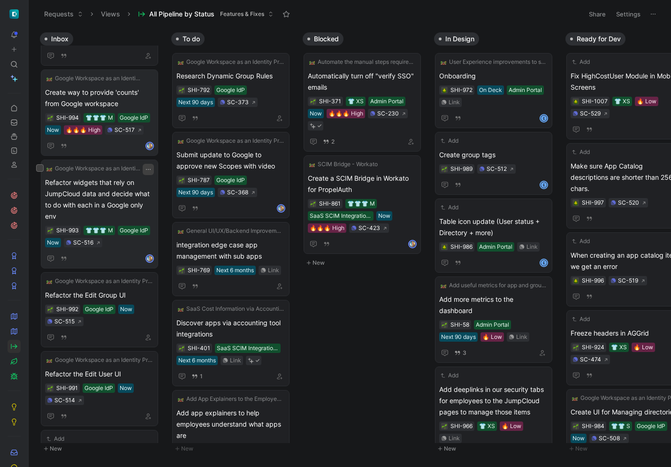
click at [145, 170] on icon "button" at bounding box center [149, 170] width 8 height 8
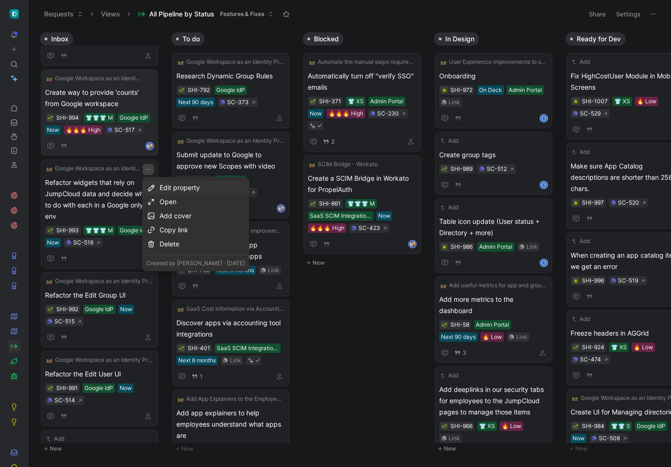
click at [169, 187] on div "Edit property" at bounding box center [202, 187] width 85 height 11
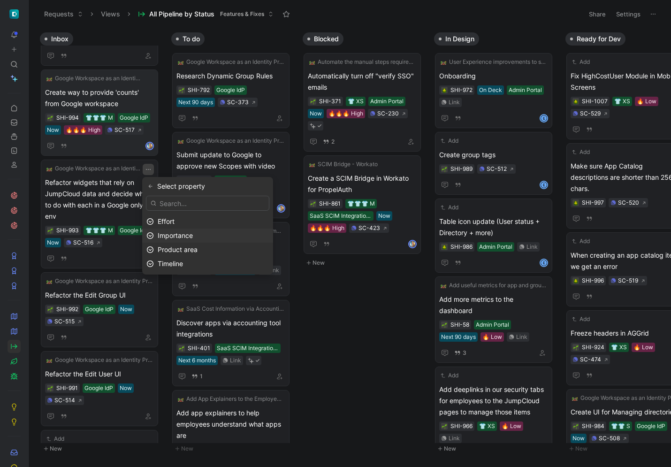
click at [177, 236] on span "Importance" at bounding box center [175, 235] width 35 height 8
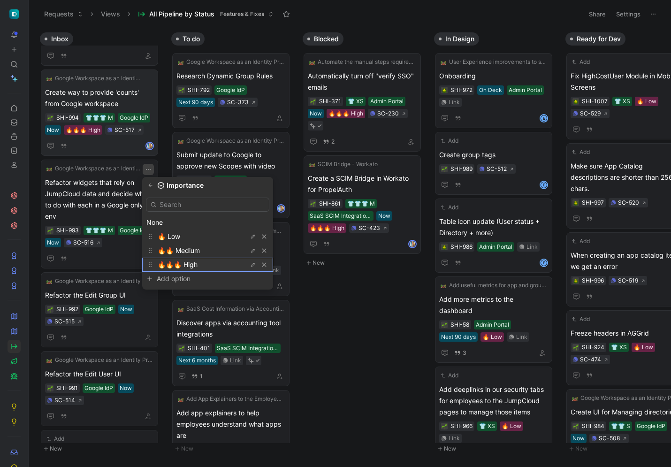
click at [188, 266] on span "🔥🔥🔥 High" at bounding box center [178, 265] width 40 height 8
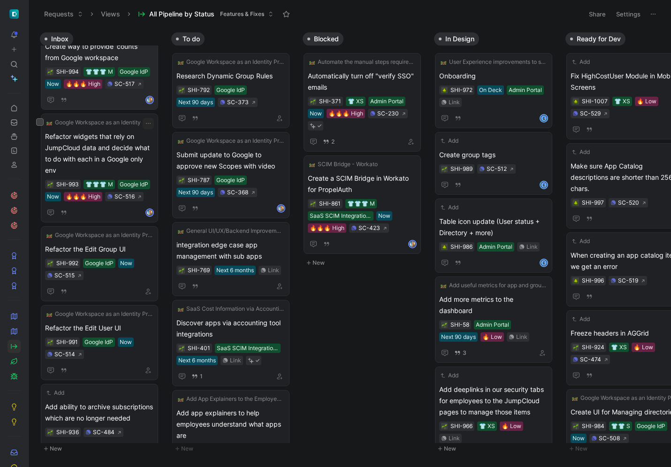
scroll to position [628, 0]
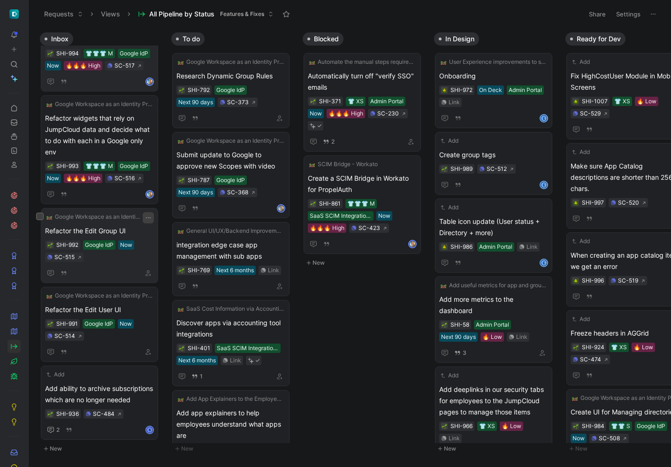
click at [146, 214] on icon "button" at bounding box center [149, 218] width 8 height 8
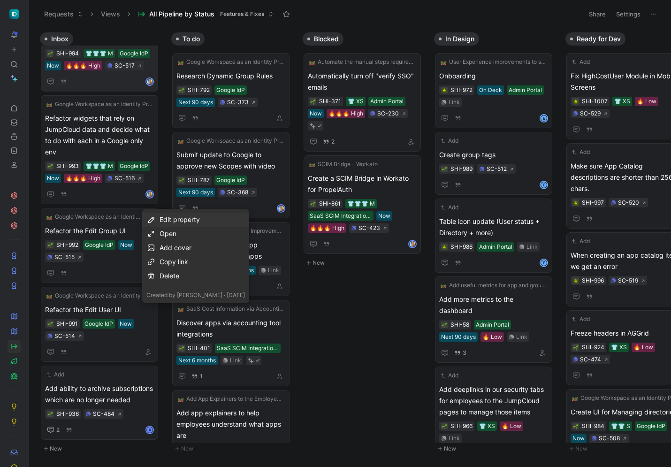
click at [183, 221] on div "Edit property" at bounding box center [202, 219] width 85 height 11
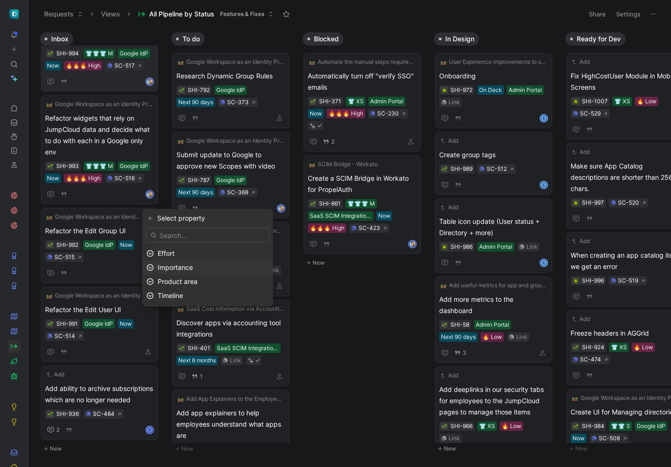
click at [190, 266] on span "Importance" at bounding box center [175, 267] width 35 height 8
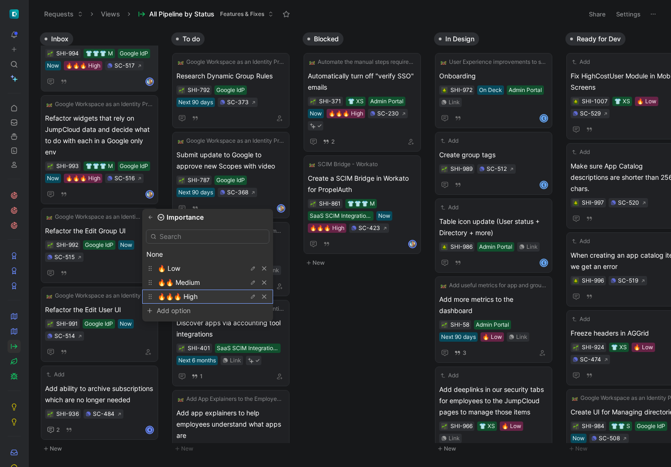
click at [199, 294] on div "🔥🔥🔥 High" at bounding box center [193, 296] width 70 height 11
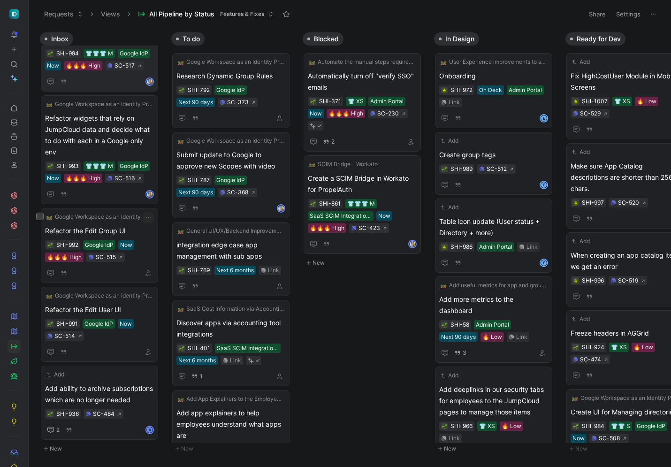
click at [176, 256] on div "General UI/UX/Backend Improvements integration edge case app management with su…" at bounding box center [230, 259] width 117 height 74
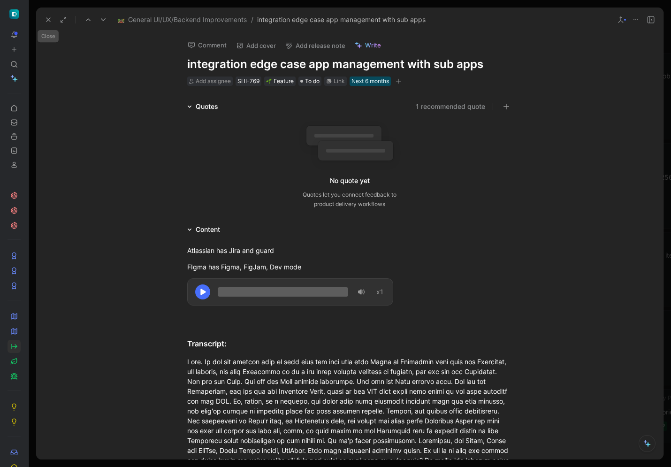
click at [46, 21] on icon at bounding box center [49, 20] width 8 height 8
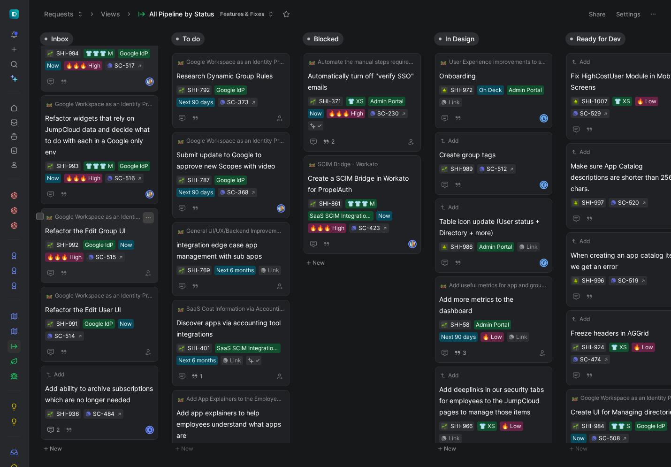
click at [146, 214] on icon "button" at bounding box center [149, 218] width 8 height 8
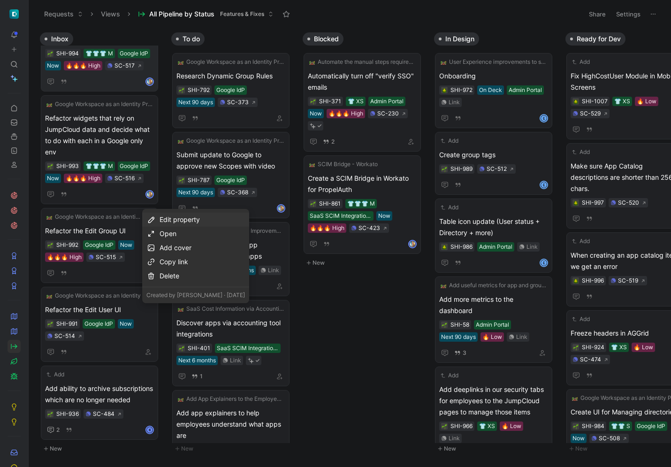
click at [161, 219] on div "Edit property" at bounding box center [202, 219] width 85 height 11
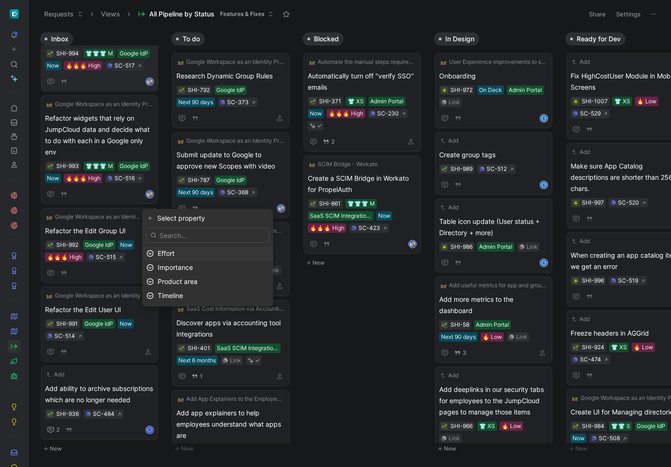
click at [169, 255] on span "Effort" at bounding box center [166, 253] width 17 height 8
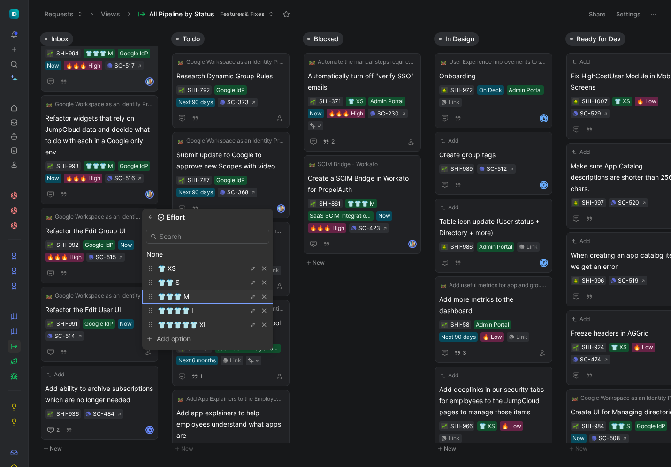
click at [180, 295] on span "👕👕👕 M" at bounding box center [173, 296] width 31 height 8
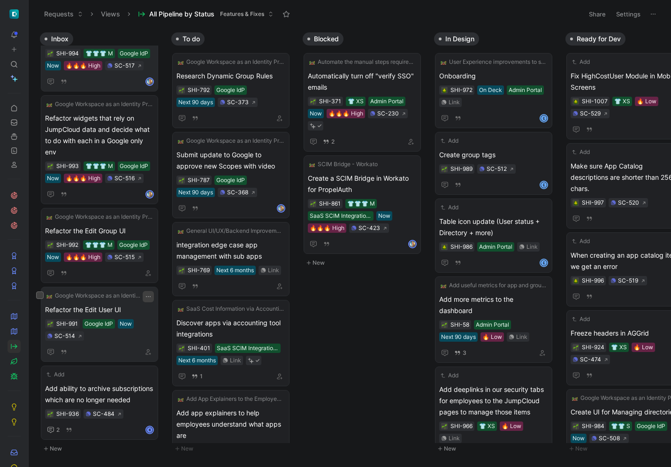
click at [148, 293] on icon "button" at bounding box center [149, 297] width 8 height 8
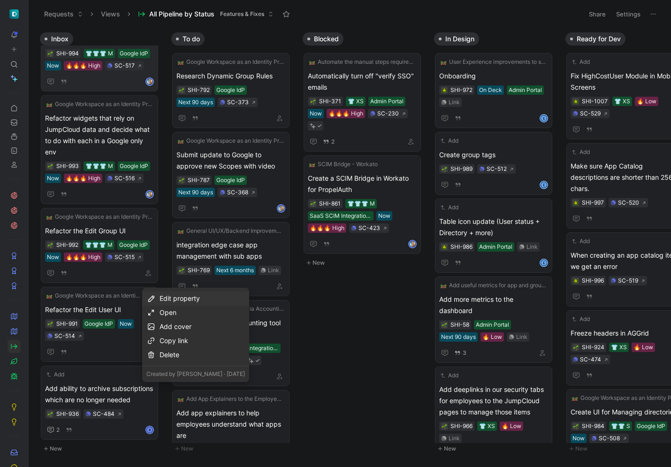
click at [173, 297] on div "Edit property" at bounding box center [202, 298] width 85 height 11
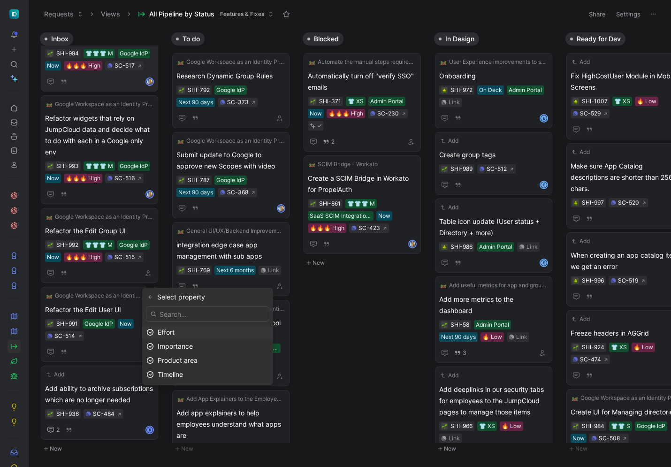
click at [185, 328] on div "Effort" at bounding box center [213, 332] width 111 height 11
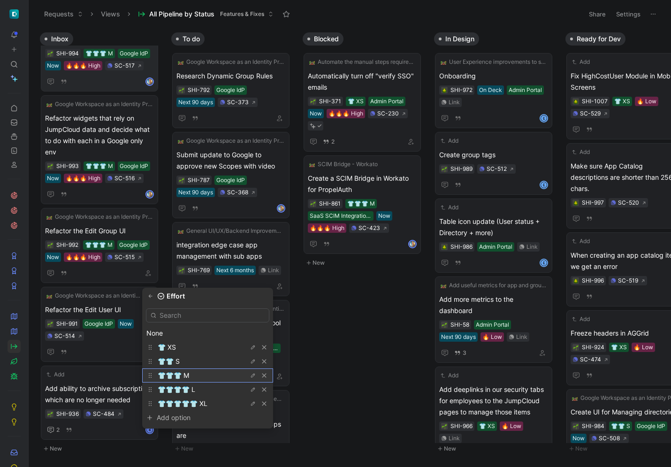
click at [188, 374] on div "👕👕👕 M" at bounding box center [193, 375] width 70 height 11
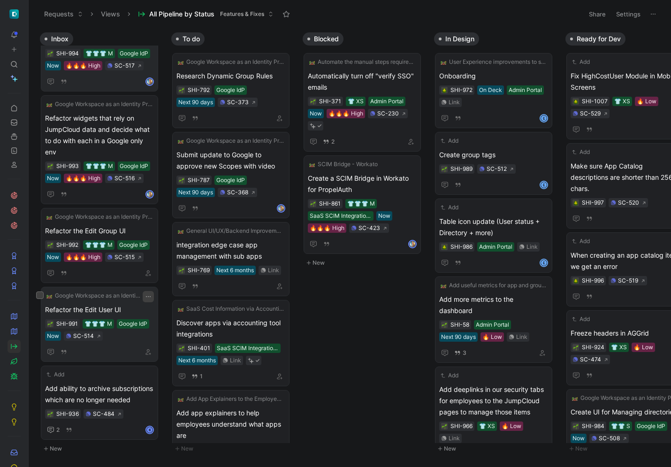
click at [148, 293] on icon "button" at bounding box center [149, 297] width 8 height 8
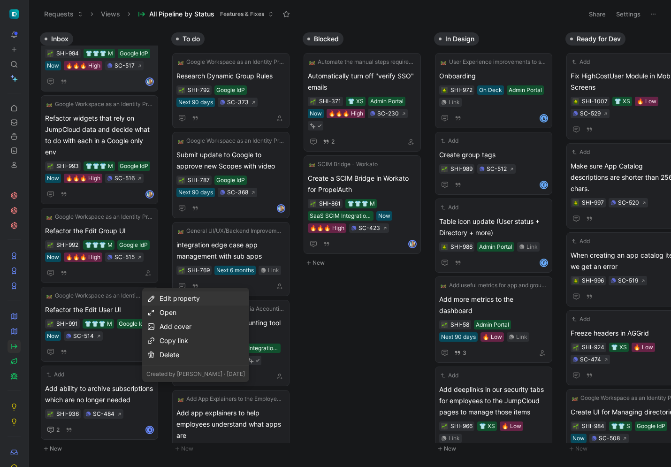
click at [152, 300] on icon at bounding box center [151, 298] width 9 height 9
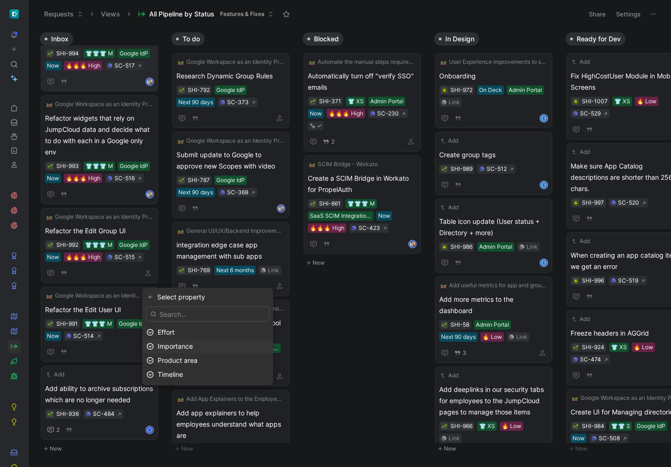
click at [188, 346] on span "Importance" at bounding box center [175, 346] width 35 height 8
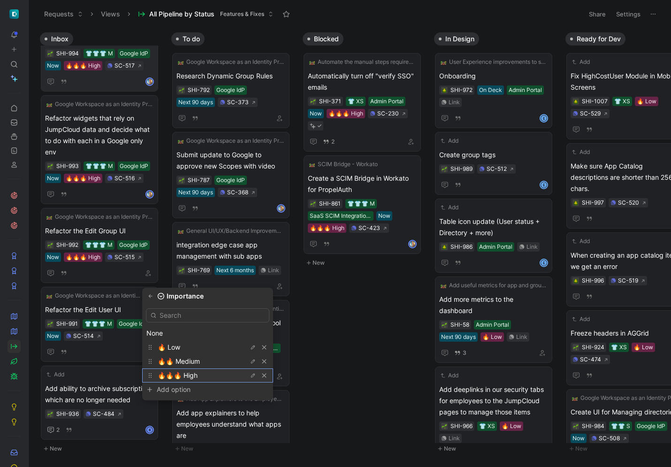
click at [182, 376] on span "🔥🔥🔥 High" at bounding box center [178, 375] width 40 height 8
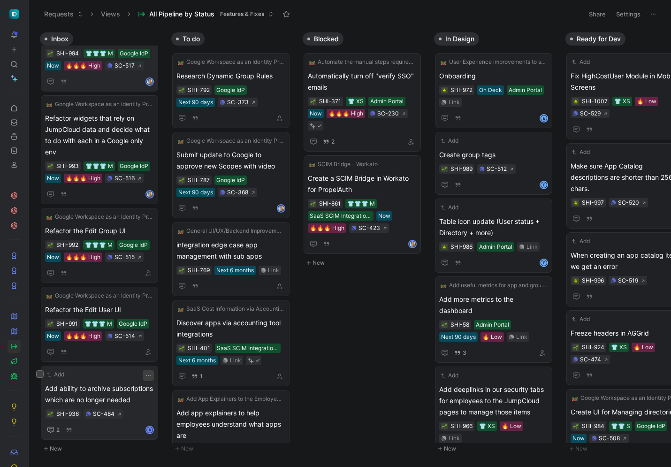
click at [148, 372] on icon "button" at bounding box center [149, 376] width 8 height 8
click at [116, 370] on div "Add Add ability to archive subscriptions which are no longer needed SHI-936 SC-…" at bounding box center [99, 403] width 109 height 66
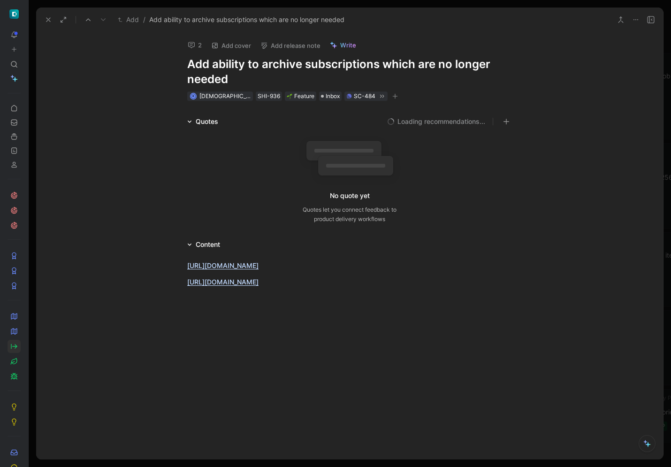
click at [199, 48] on button "2" at bounding box center [195, 44] width 23 height 13
click at [287, 95] on div "Feature" at bounding box center [301, 96] width 28 height 9
click at [326, 94] on span "Inbox" at bounding box center [333, 96] width 14 height 9
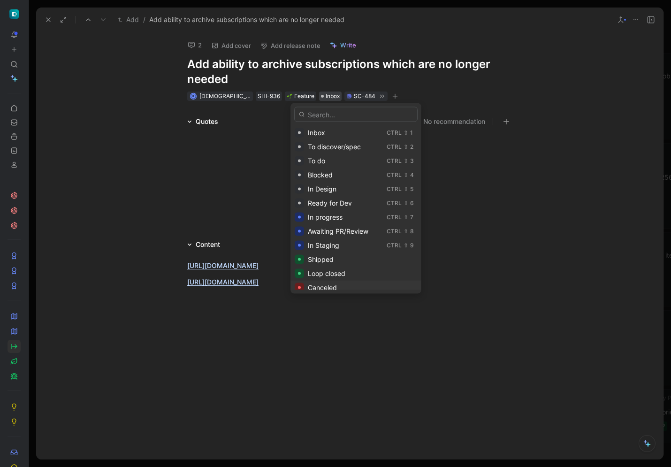
click at [340, 287] on div "Canceled" at bounding box center [362, 287] width 109 height 11
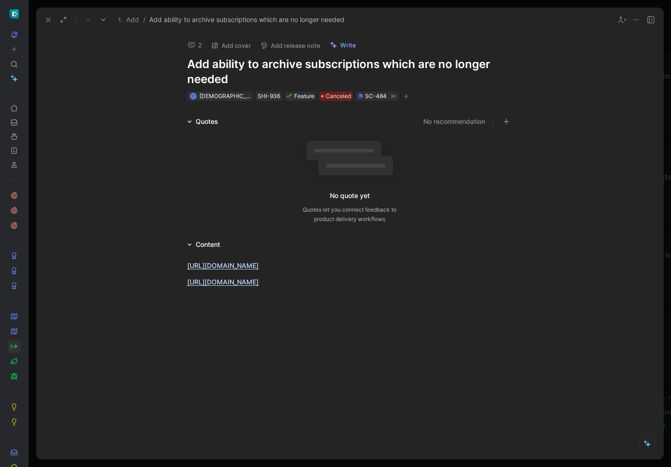
scroll to position [538, 0]
click at [45, 17] on icon at bounding box center [49, 20] width 8 height 8
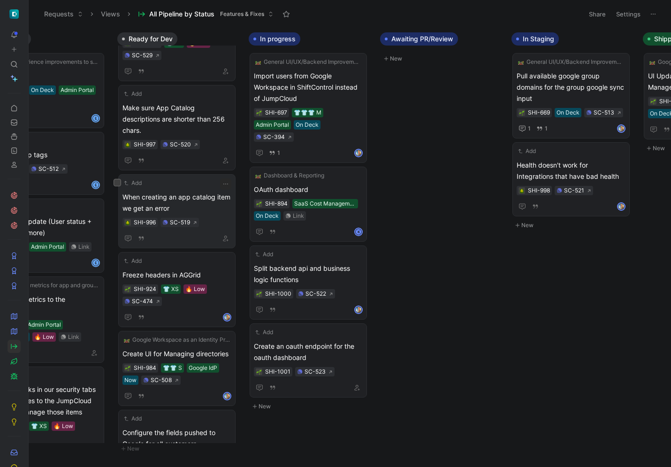
scroll to position [58, 0]
click at [226, 161] on icon "button" at bounding box center [226, 161] width 6 height 6
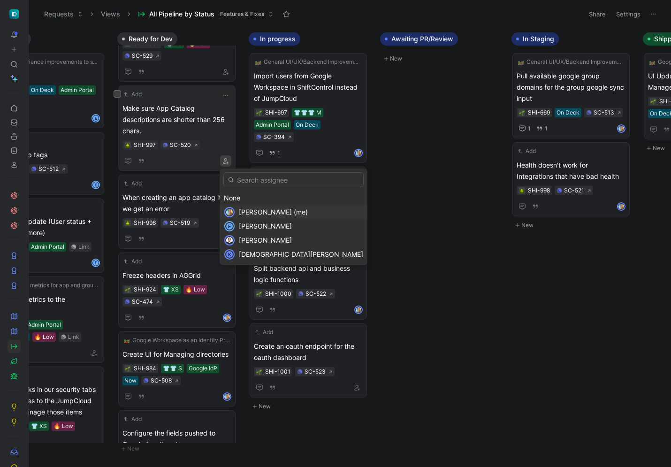
click at [246, 214] on span "[PERSON_NAME] (me)" at bounding box center [273, 212] width 69 height 8
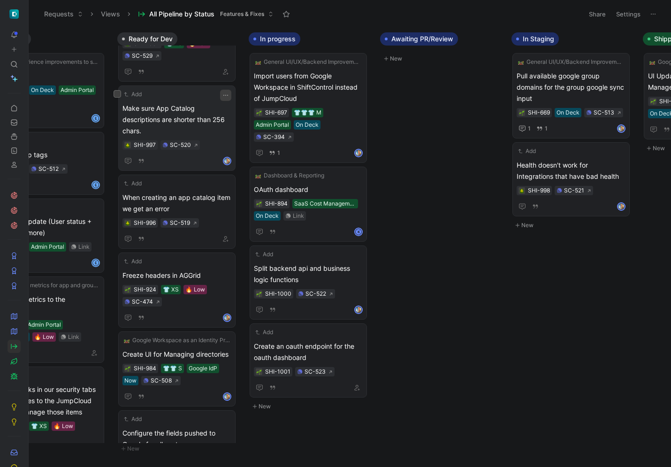
click at [226, 97] on icon "button" at bounding box center [226, 96] width 8 height 8
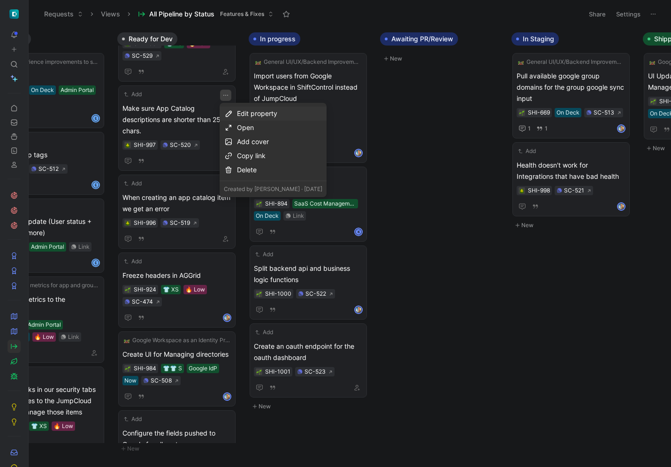
click at [245, 115] on div "Edit property" at bounding box center [279, 113] width 85 height 11
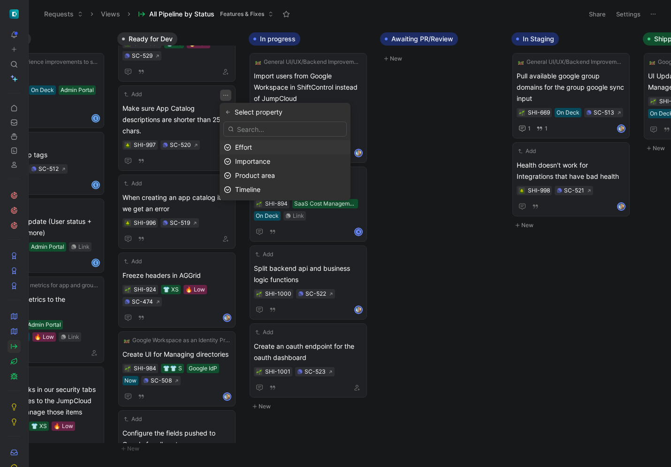
click at [252, 143] on span "Effort" at bounding box center [243, 147] width 17 height 8
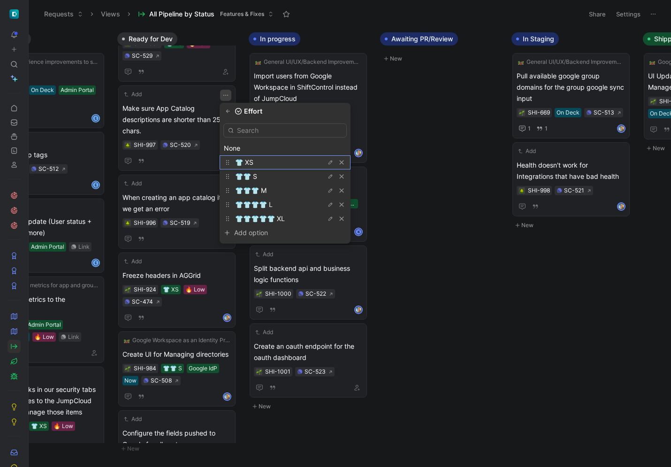
click at [252, 163] on div "👕 XS" at bounding box center [270, 162] width 70 height 11
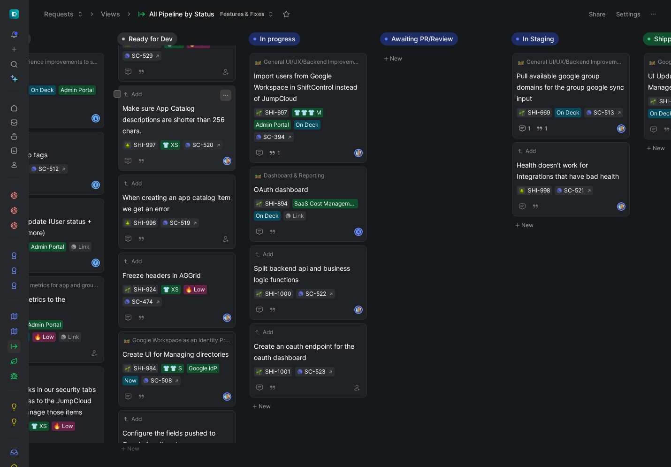
click at [224, 95] on icon "button" at bounding box center [226, 96] width 8 height 8
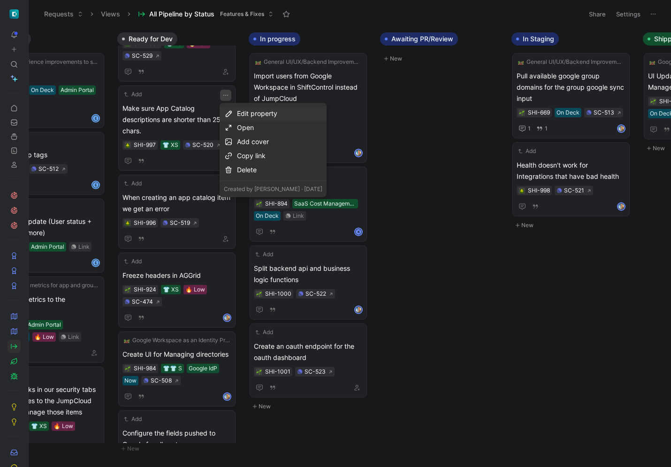
click at [241, 116] on div "Edit property" at bounding box center [279, 113] width 85 height 11
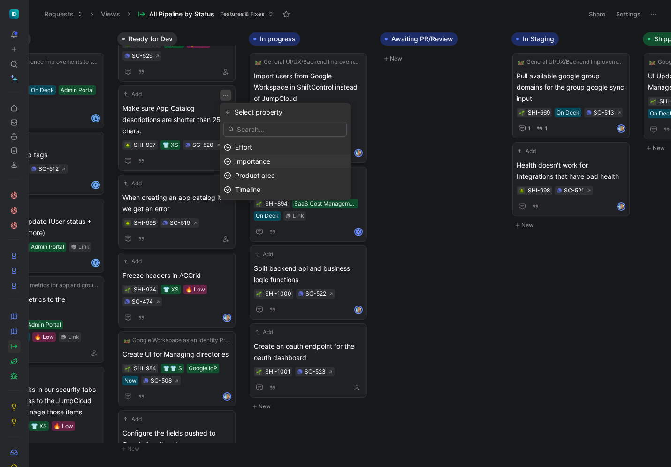
click at [254, 165] on span "Importance" at bounding box center [252, 161] width 35 height 8
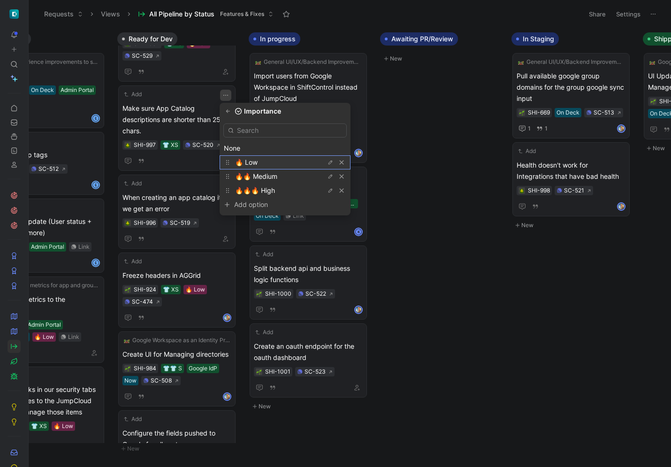
click at [253, 161] on span "🔥 Low" at bounding box center [246, 162] width 23 height 8
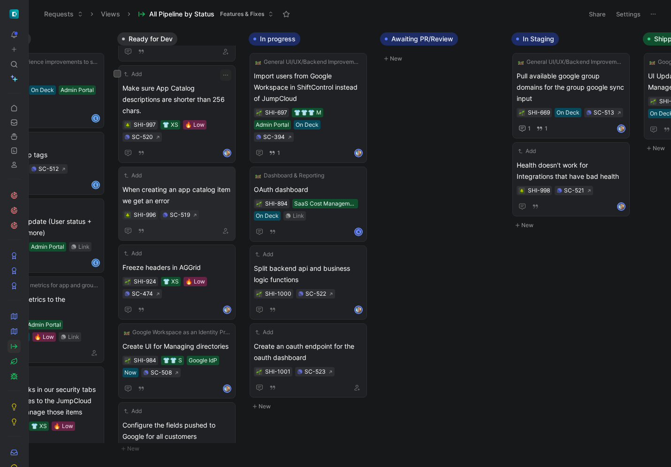
scroll to position [84, 0]
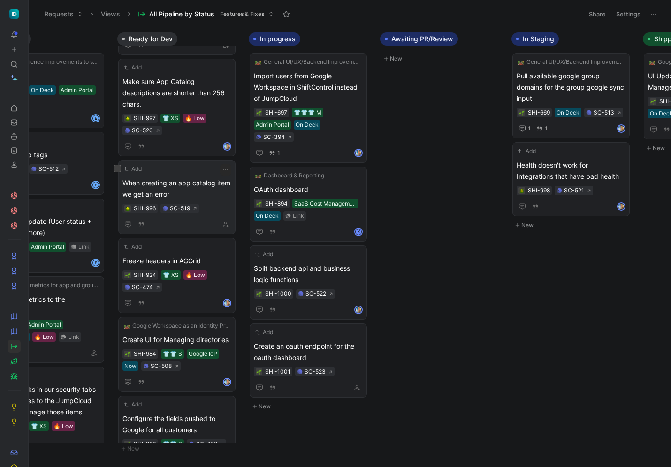
click at [210, 189] on span "When creating an app catalog item we get an error" at bounding box center [177, 188] width 109 height 23
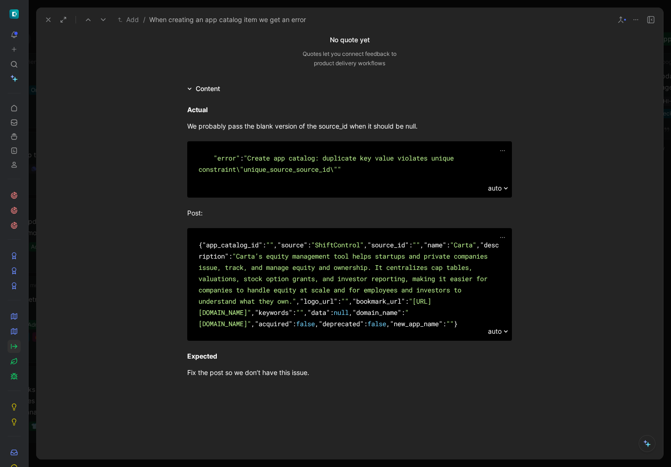
scroll to position [137, 0]
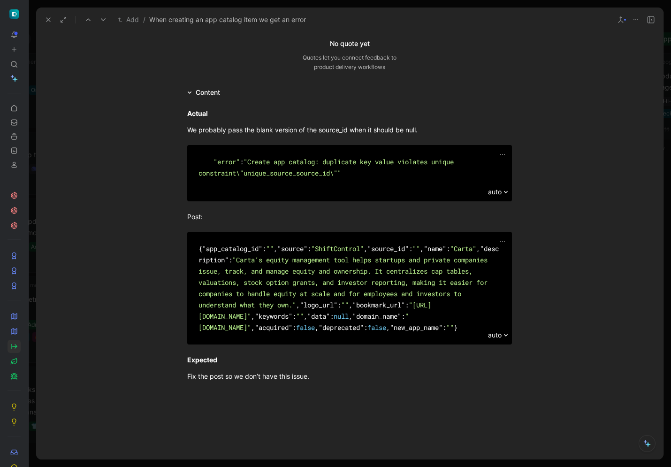
click at [46, 18] on use at bounding box center [48, 20] width 4 height 4
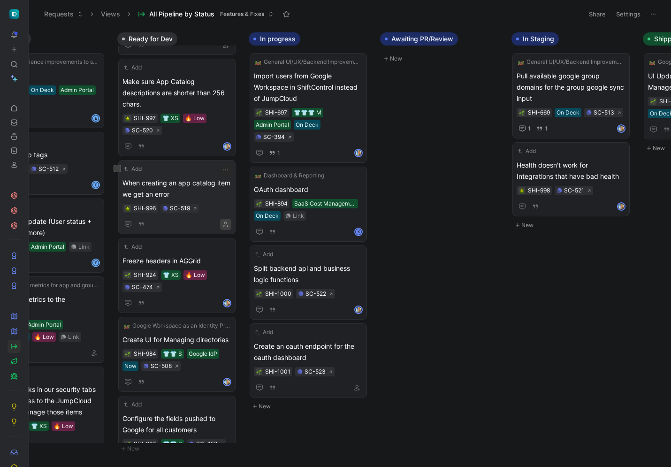
click at [228, 222] on icon "button" at bounding box center [226, 225] width 6 height 6
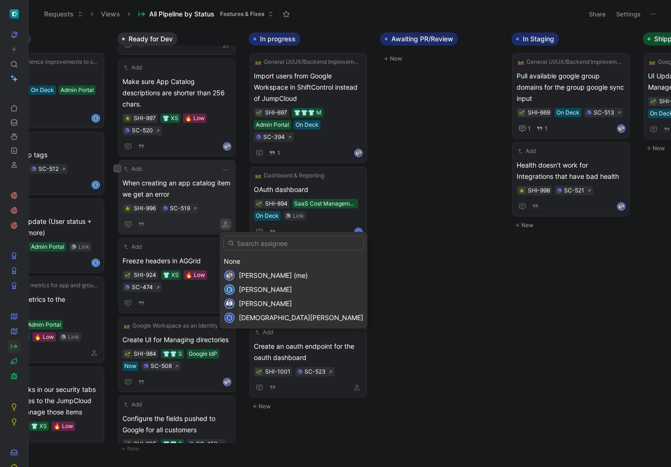
click at [253, 276] on span "[PERSON_NAME] (me)" at bounding box center [273, 275] width 69 height 8
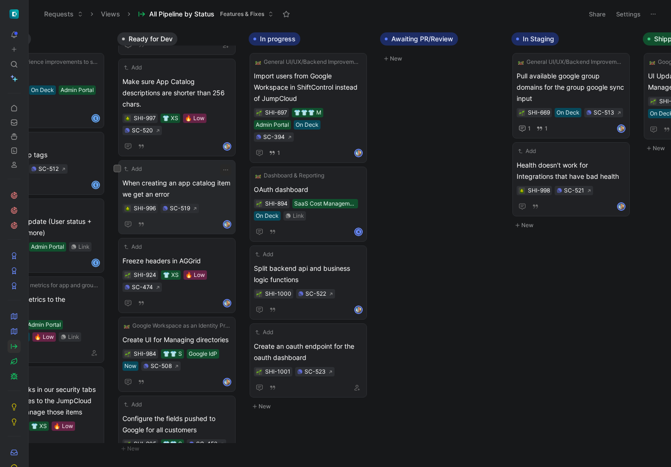
click at [225, 170] on icon "button" at bounding box center [226, 170] width 8 height 8
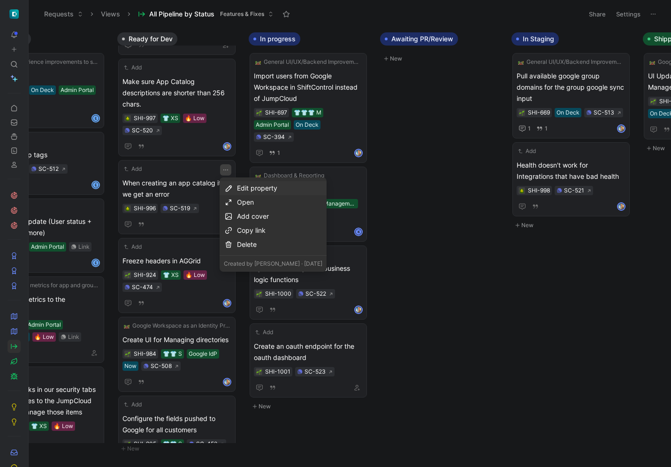
click at [265, 192] on div "Edit property" at bounding box center [279, 188] width 85 height 11
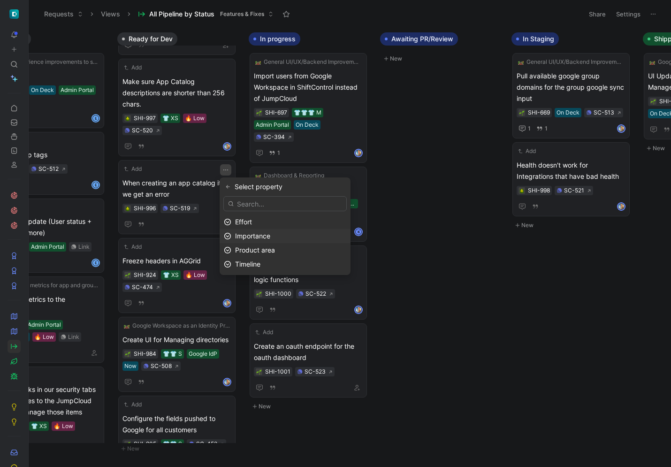
click at [273, 233] on div "Importance" at bounding box center [290, 235] width 111 height 11
click at [273, 233] on div "🔥 Low" at bounding box center [270, 236] width 70 height 11
click at [245, 217] on div "Effort" at bounding box center [290, 221] width 111 height 11
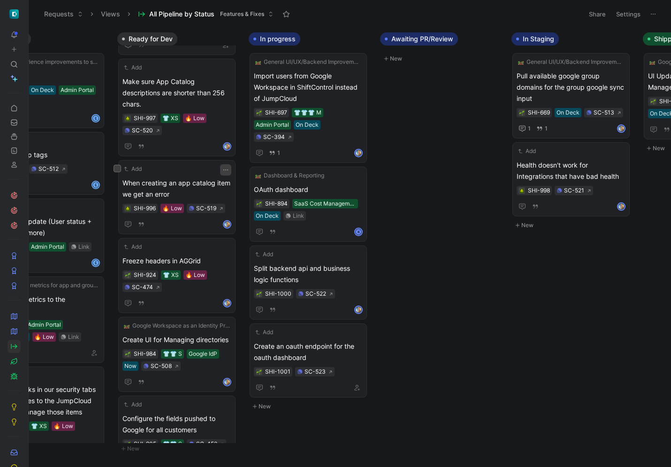
click at [230, 166] on button "button" at bounding box center [225, 169] width 11 height 11
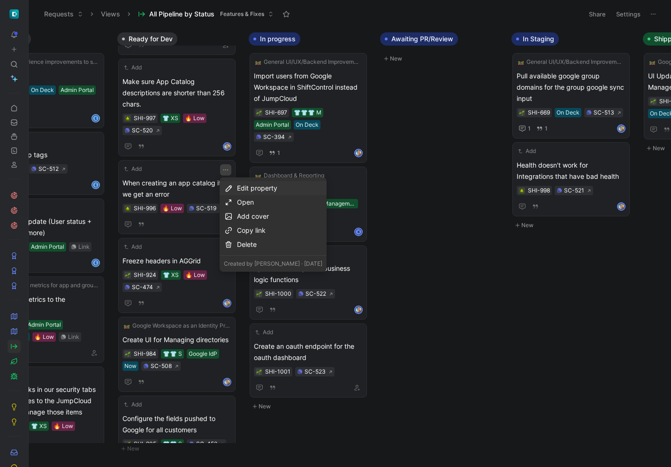
click at [245, 189] on div "Edit property" at bounding box center [279, 188] width 85 height 11
click at [246, 220] on span "Effort" at bounding box center [243, 222] width 17 height 8
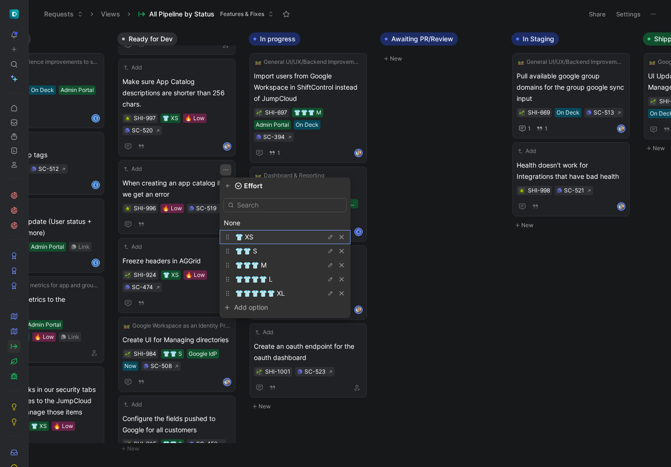
click at [245, 232] on div "👕 XS" at bounding box center [270, 236] width 70 height 11
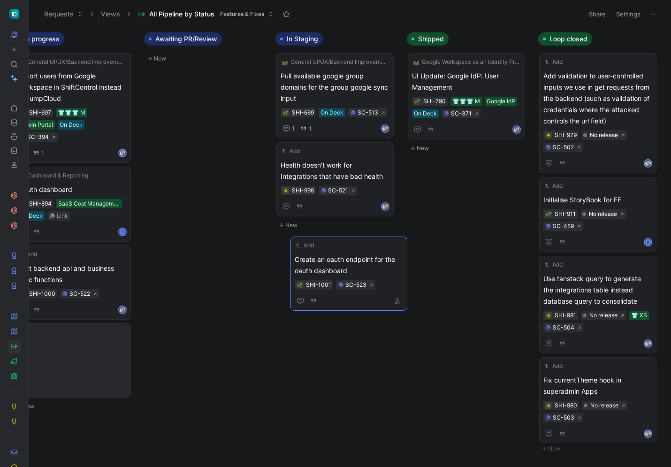
scroll to position [0, 687]
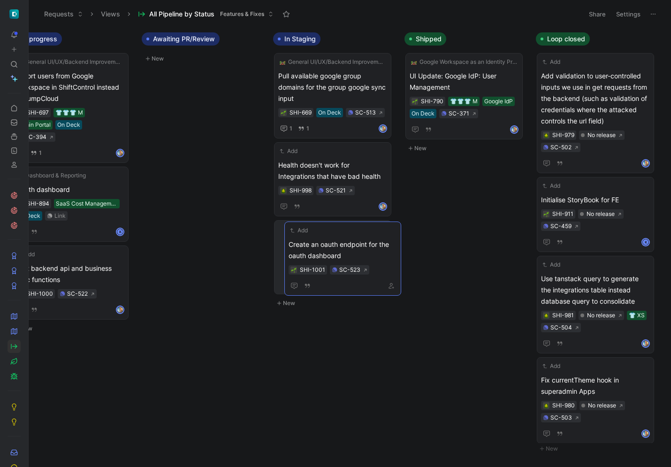
drag, startPoint x: 92, startPoint y: 329, endPoint x: 332, endPoint y: 239, distance: 256.5
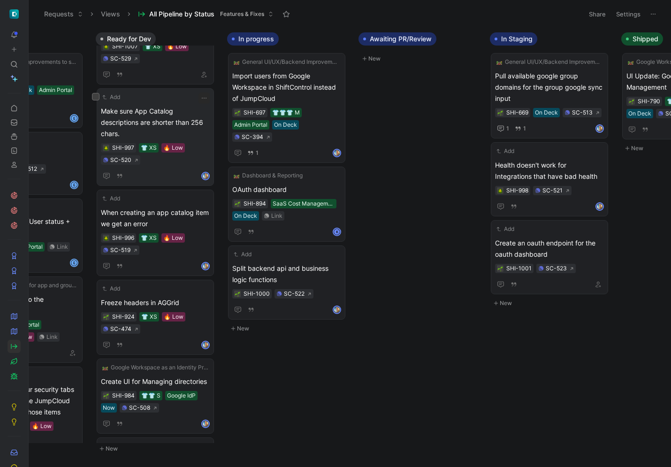
scroll to position [58, 0]
